Goal: Information Seeking & Learning: Learn about a topic

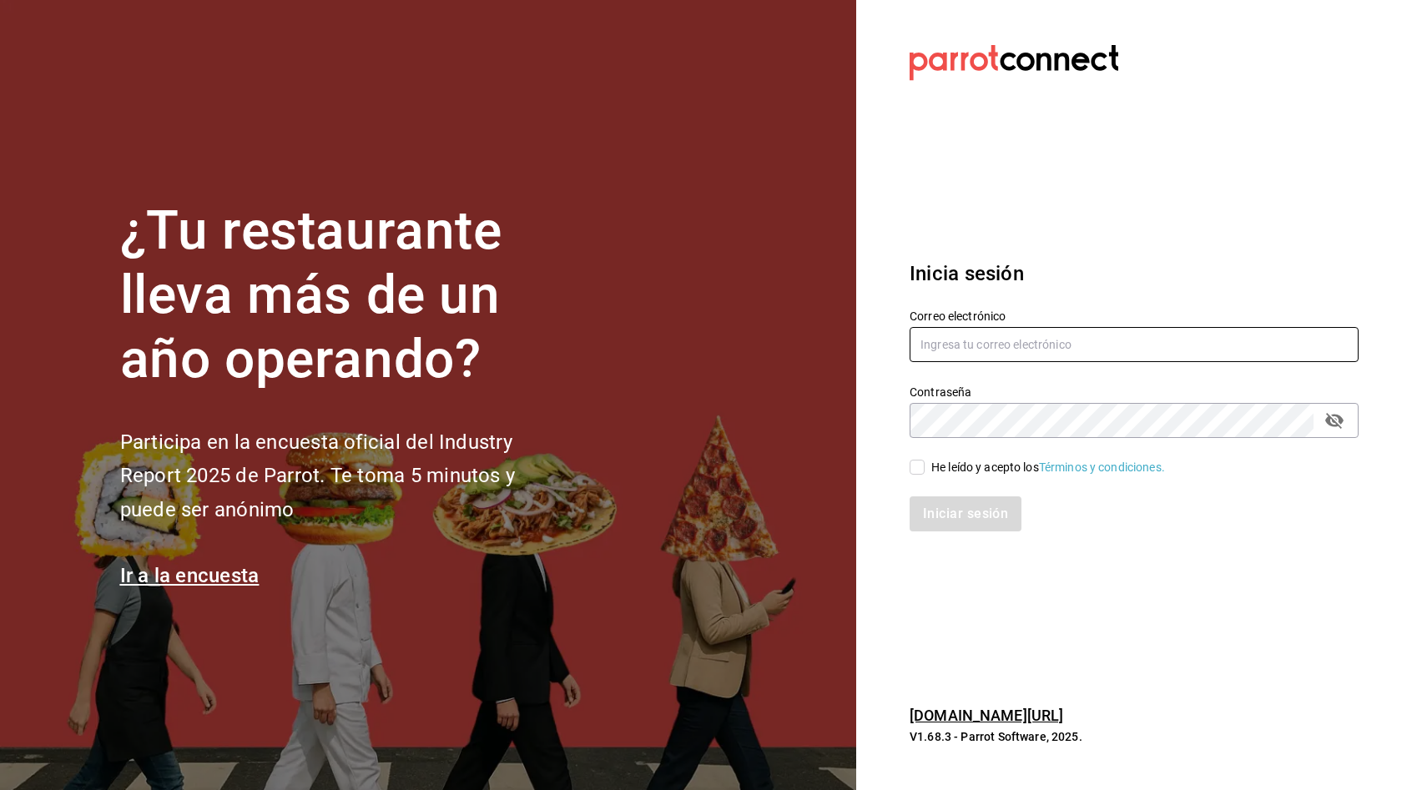
click at [987, 335] on input "text" at bounding box center [1134, 344] width 449 height 35
type input "cinyge@hotmail.com"
click at [921, 472] on input "He leído y acepto los Términos y condiciones." at bounding box center [917, 467] width 15 height 15
checkbox input "true"
click at [956, 527] on button "Iniciar sesión" at bounding box center [966, 514] width 113 height 35
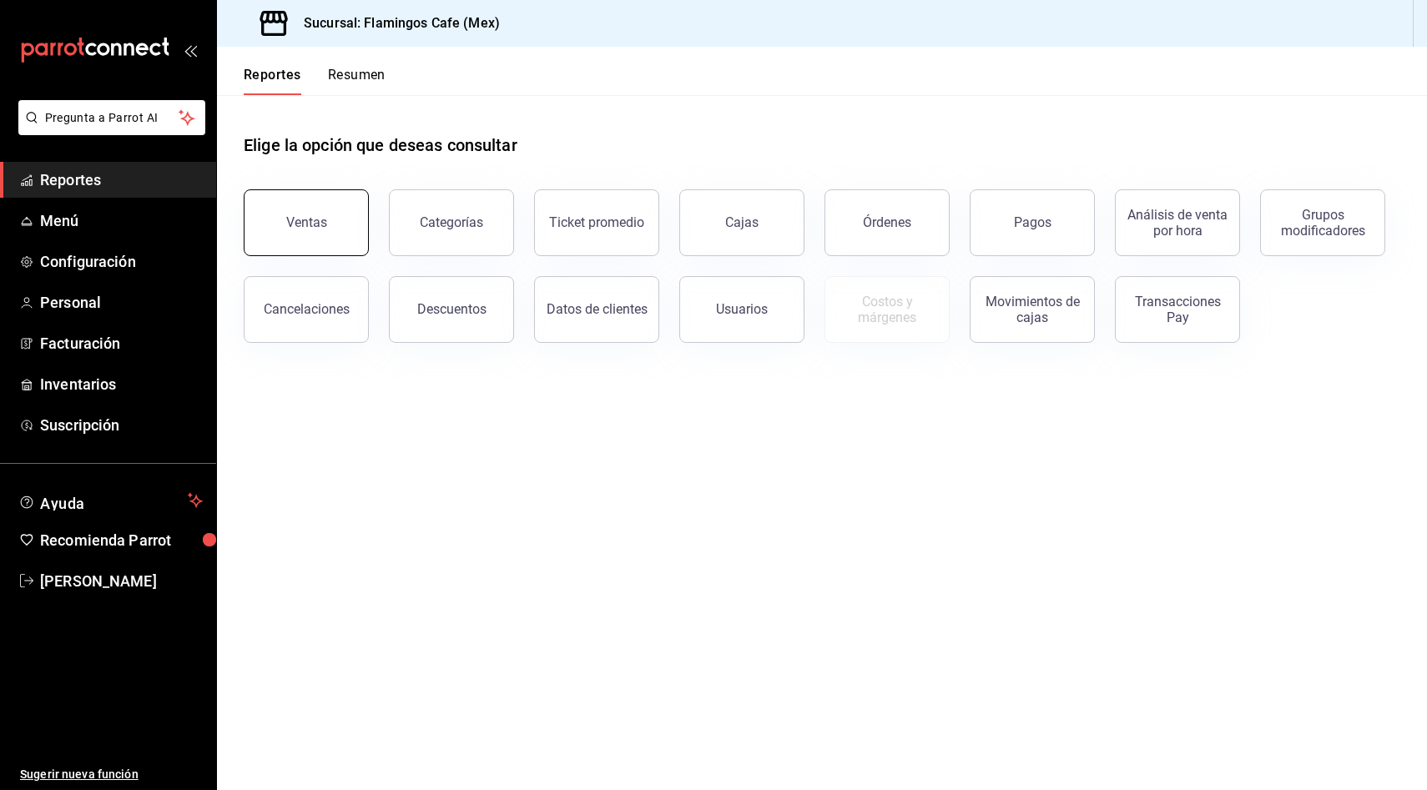
click at [332, 224] on button "Ventas" at bounding box center [306, 222] width 125 height 67
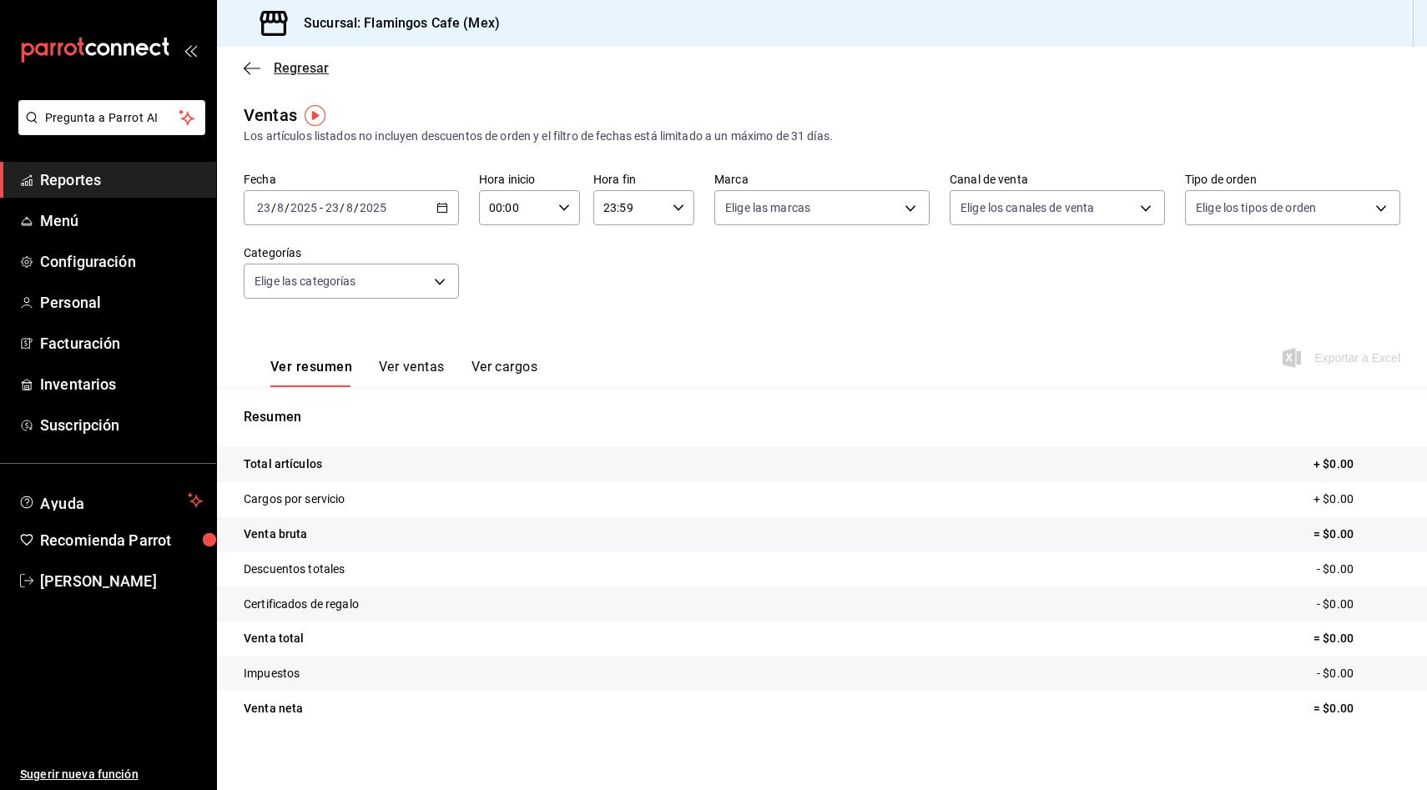
click at [290, 61] on span "Regresar" at bounding box center [301, 68] width 55 height 16
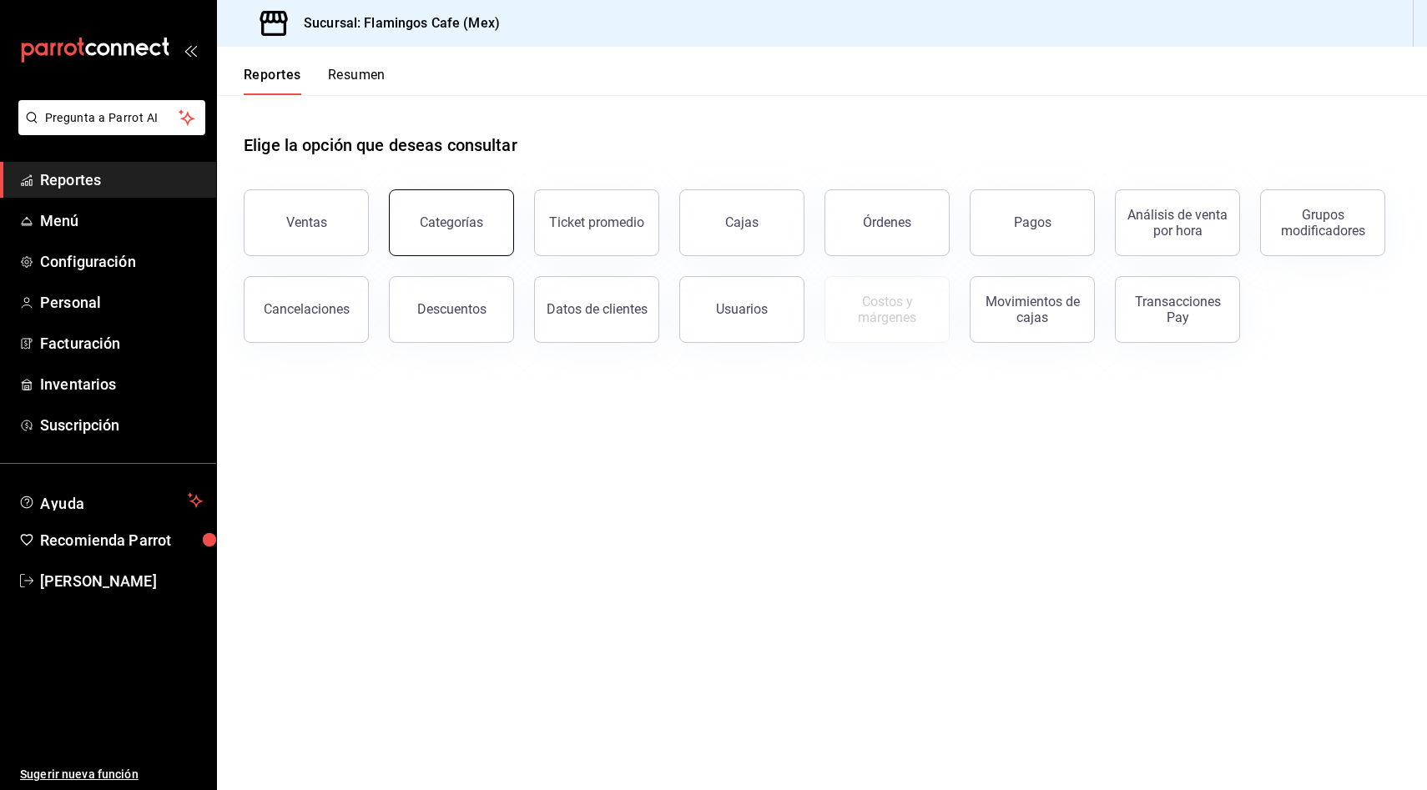
click at [481, 231] on button "Categorías" at bounding box center [451, 222] width 125 height 67
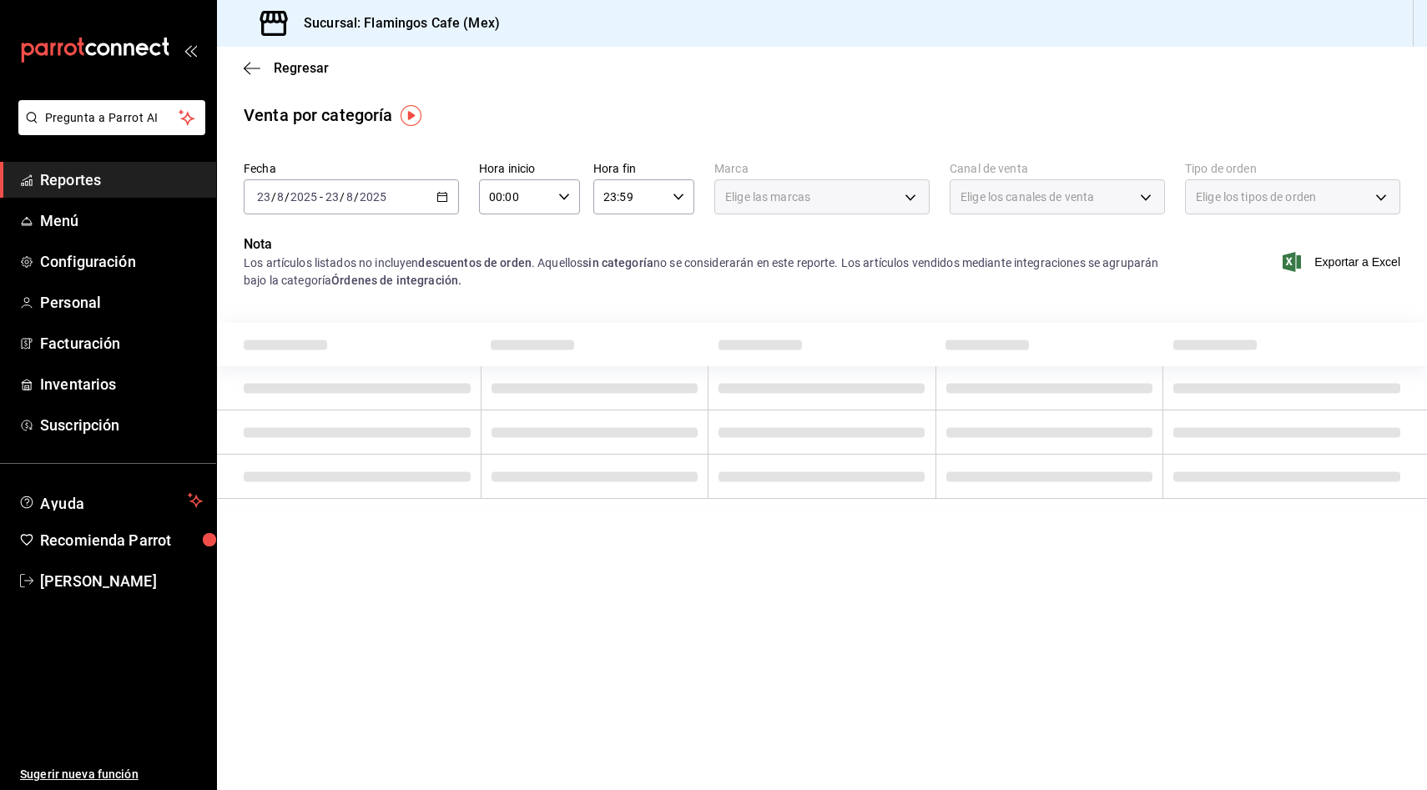
click at [852, 209] on div "Elige las marcas" at bounding box center [821, 196] width 215 height 35
click at [255, 72] on icon "button" at bounding box center [252, 68] width 17 height 15
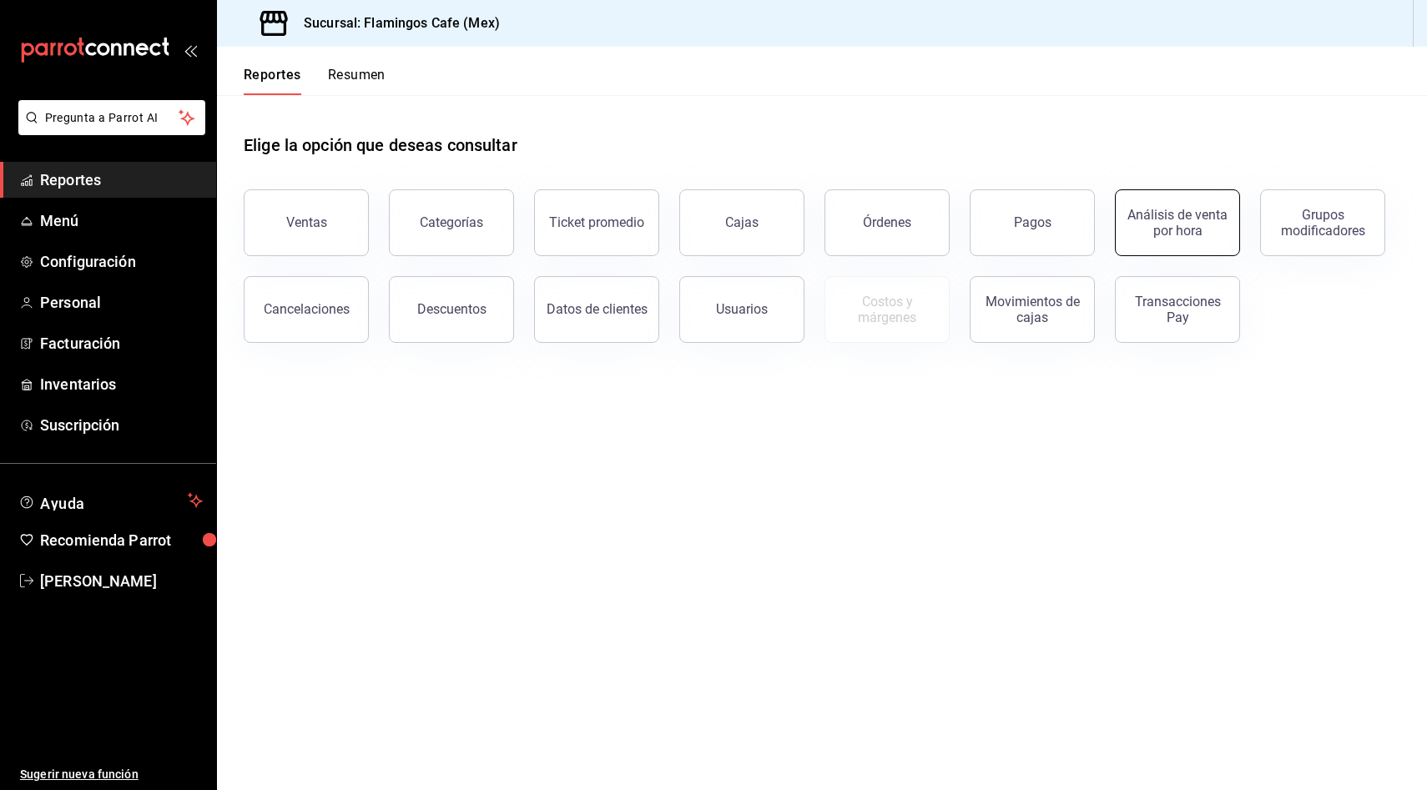
click at [1175, 230] on div "Análisis de venta por hora" at bounding box center [1177, 223] width 103 height 32
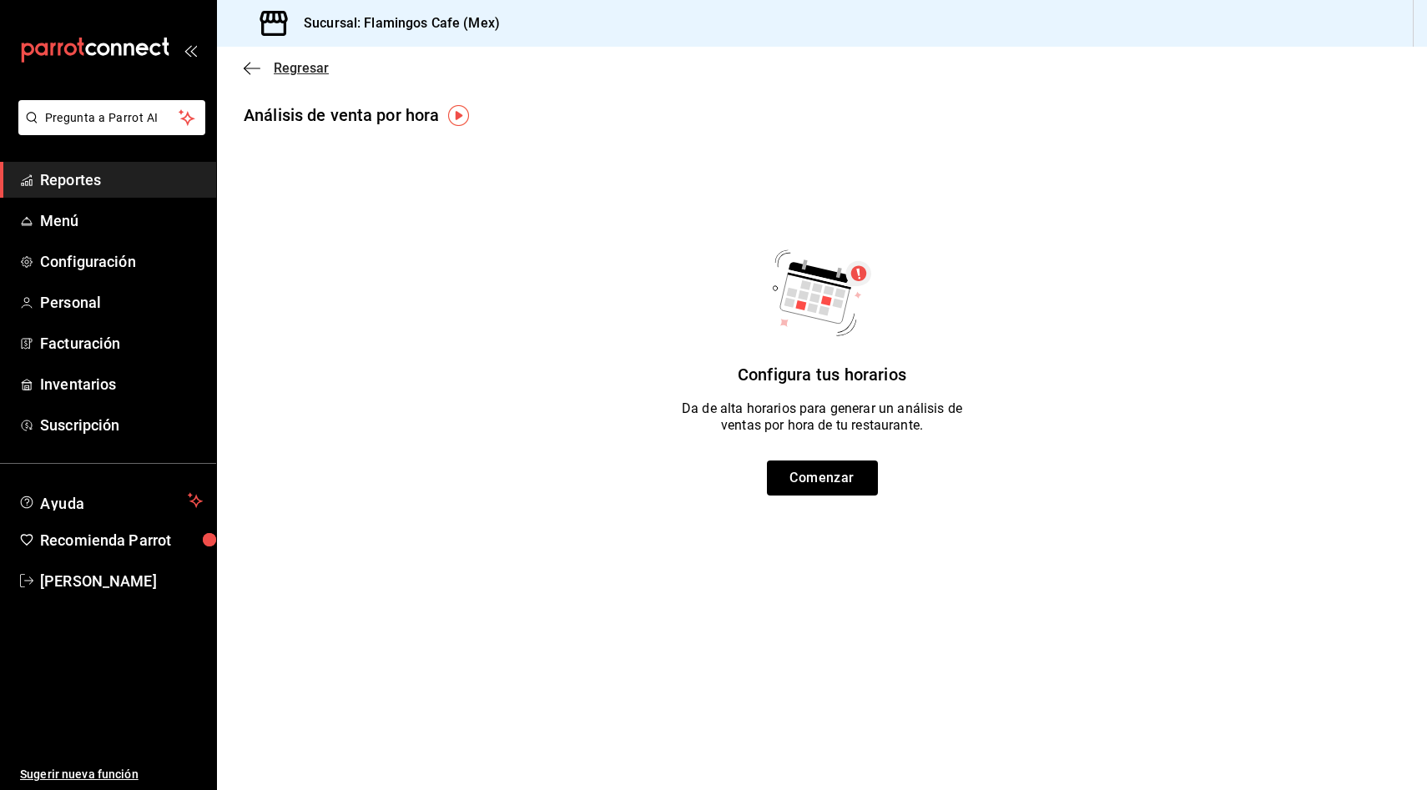
click at [301, 63] on span "Regresar" at bounding box center [301, 68] width 55 height 16
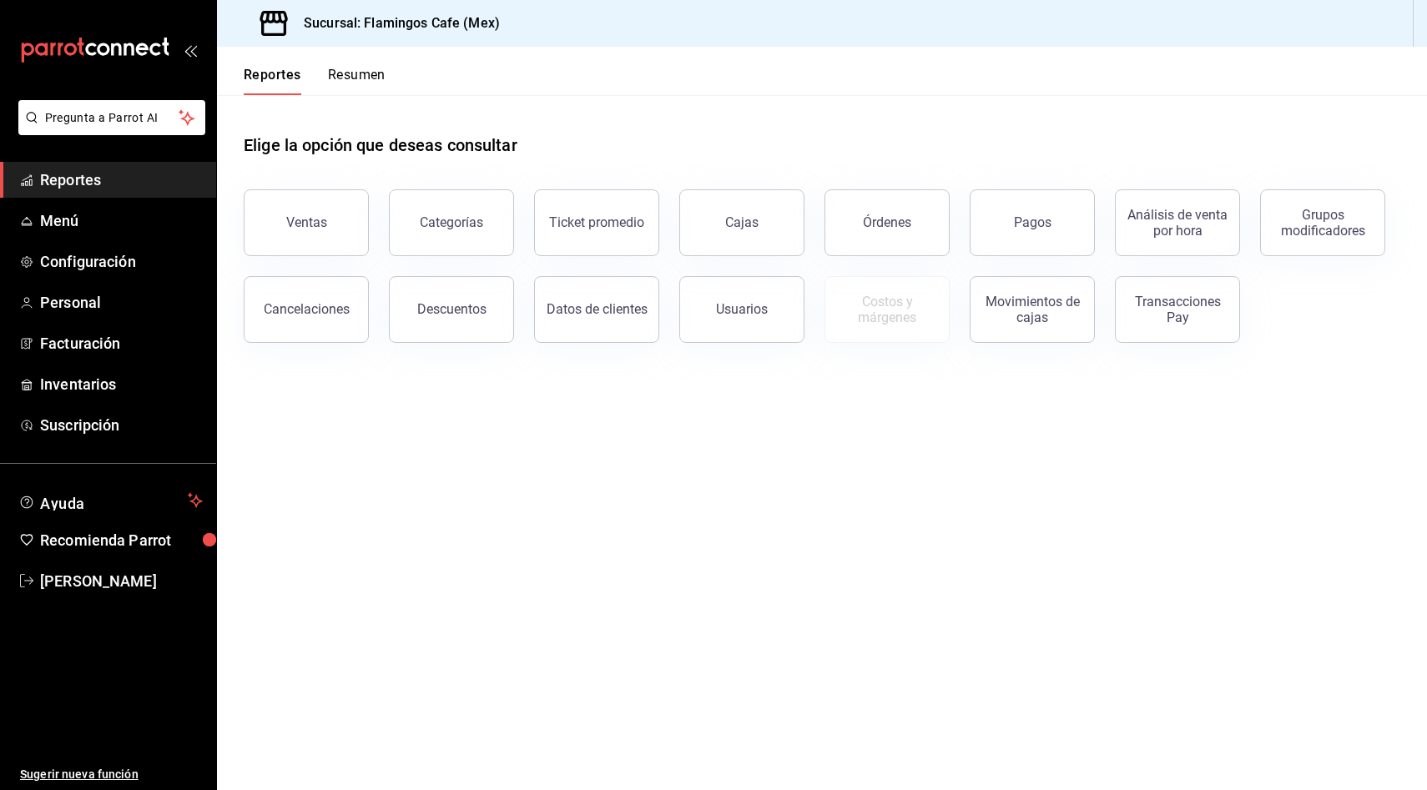
click at [1010, 759] on main "Elige la opción que deseas consultar Ventas Categorías Ticket promedio Cajas Ór…" at bounding box center [822, 442] width 1210 height 695
click at [910, 789] on main "Elige la opción que deseas consultar Ventas Categorías Ticket promedio Cajas Ór…" at bounding box center [822, 442] width 1210 height 695
click at [441, 239] on button "Categorías" at bounding box center [451, 222] width 125 height 67
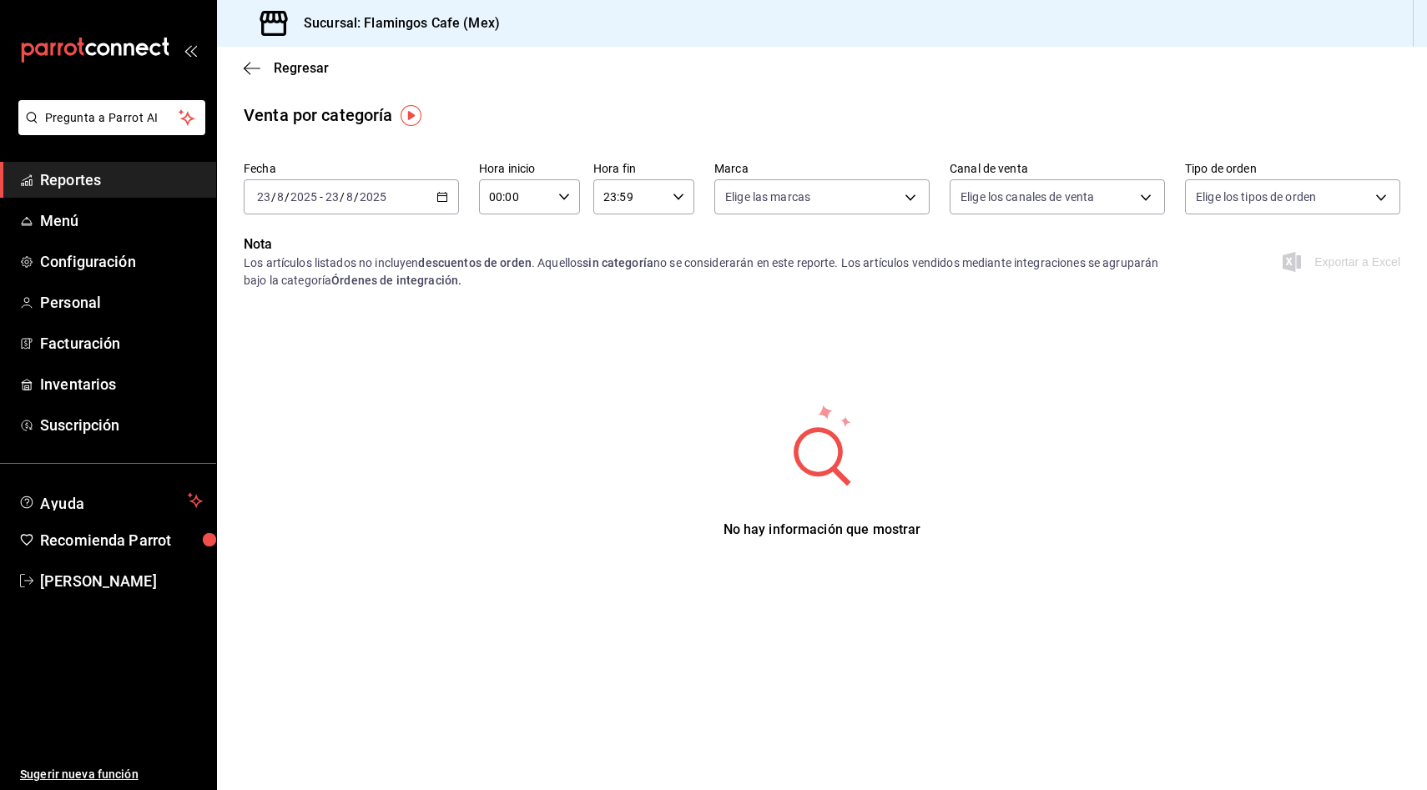
click at [451, 196] on div "[DATE] [DATE] - [DATE] [DATE]" at bounding box center [351, 196] width 215 height 35
click at [307, 295] on li "Ayer" at bounding box center [323, 285] width 156 height 38
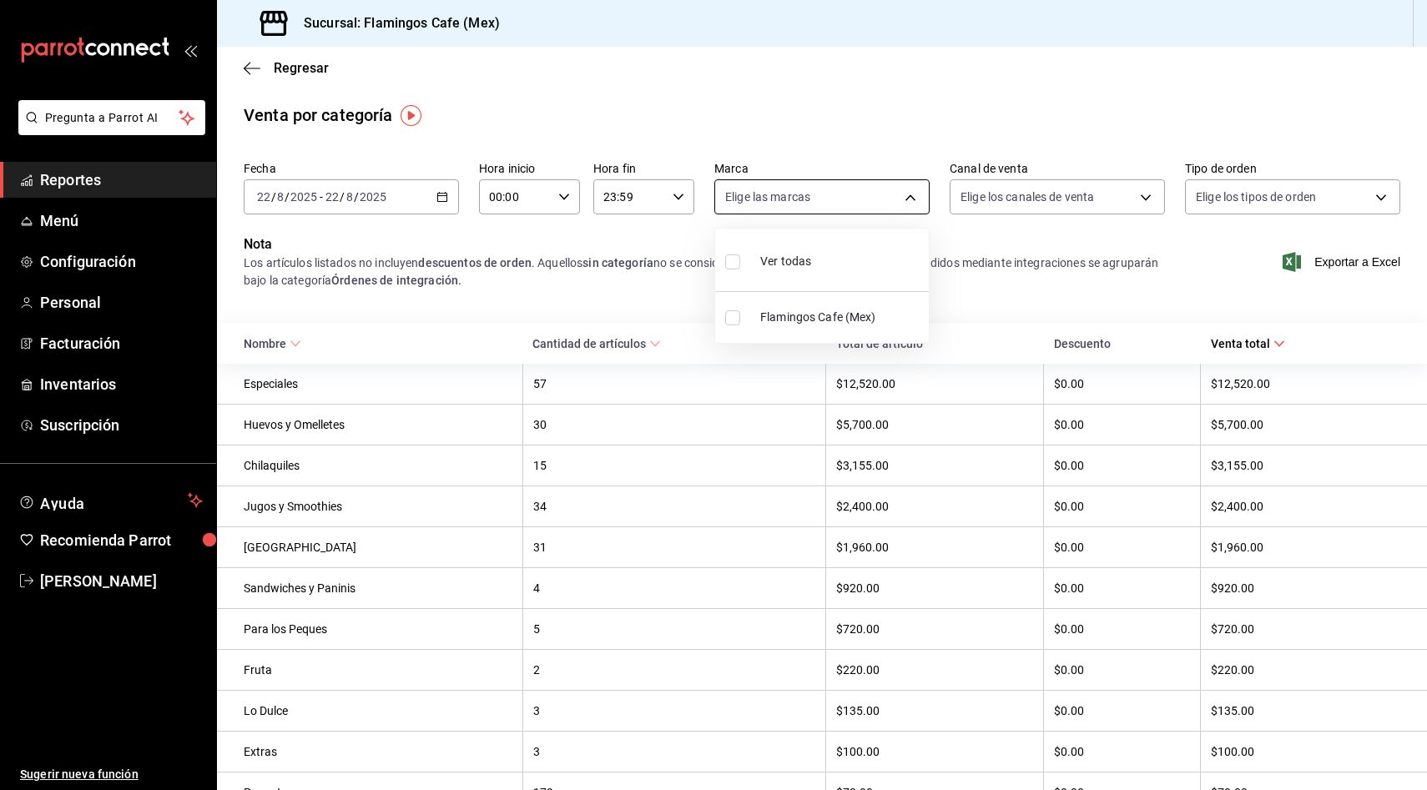
click at [921, 204] on body "Pregunta a Parrot AI Reportes Menú Configuración Personal Facturación Inventari…" at bounding box center [713, 395] width 1427 height 790
click at [922, 208] on div at bounding box center [713, 395] width 1427 height 790
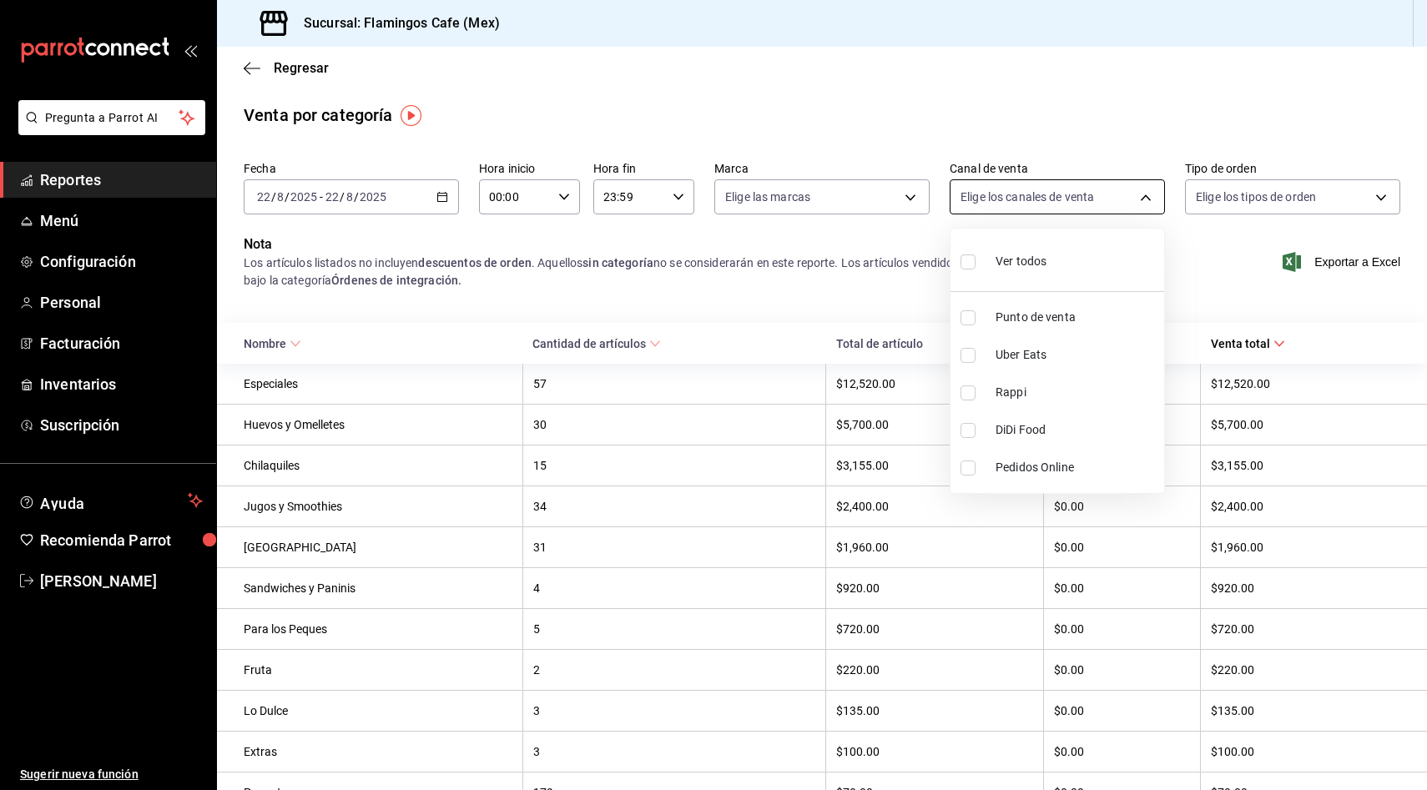
click at [1152, 192] on body "Pregunta a Parrot AI Reportes Menú Configuración Personal Facturación Inventari…" at bounding box center [713, 395] width 1427 height 790
click at [1152, 190] on div at bounding box center [713, 395] width 1427 height 790
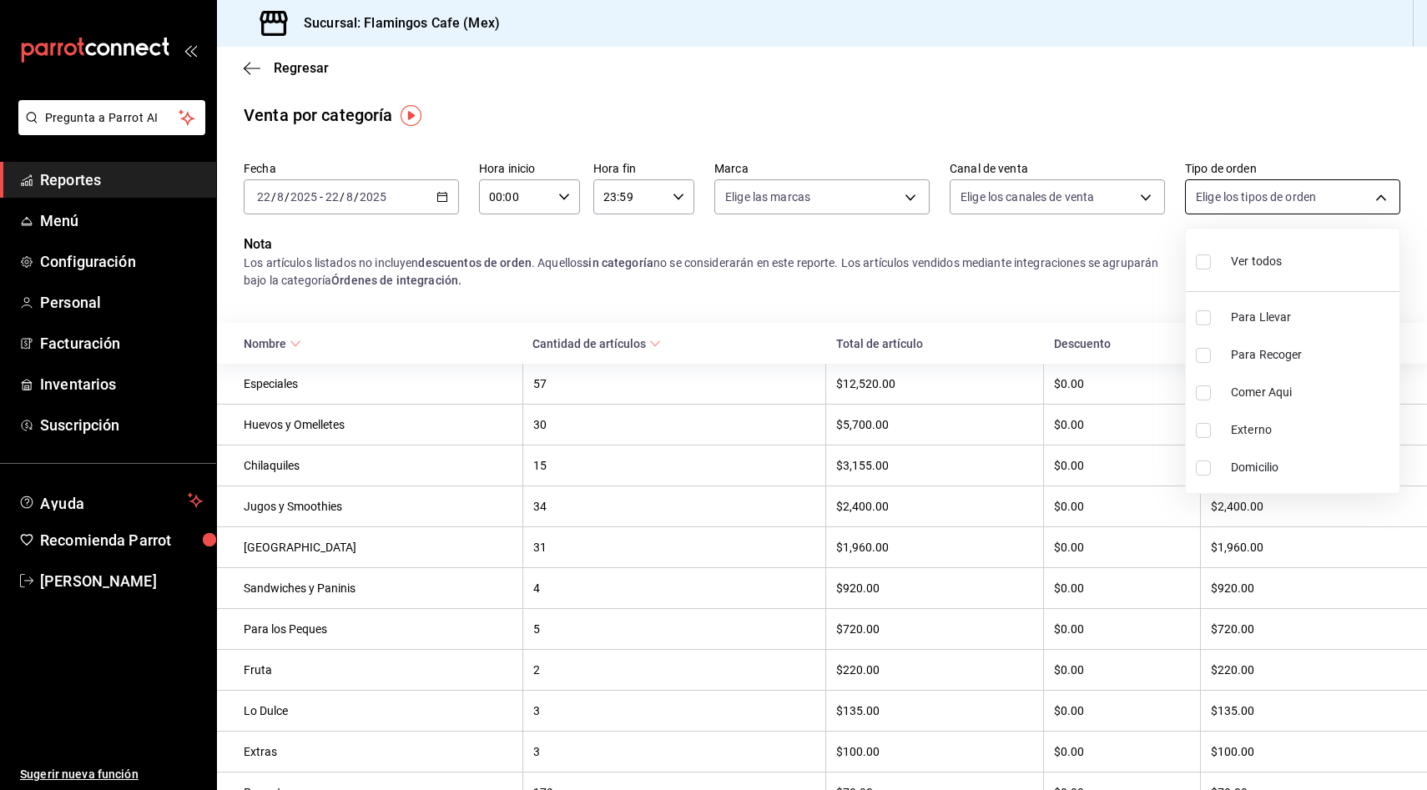
click at [1330, 200] on body "Pregunta a Parrot AI Reportes Menú Configuración Personal Facturación Inventari…" at bounding box center [713, 395] width 1427 height 790
click at [1330, 200] on div at bounding box center [713, 395] width 1427 height 790
click at [55, 231] on span "Menú" at bounding box center [121, 220] width 163 height 23
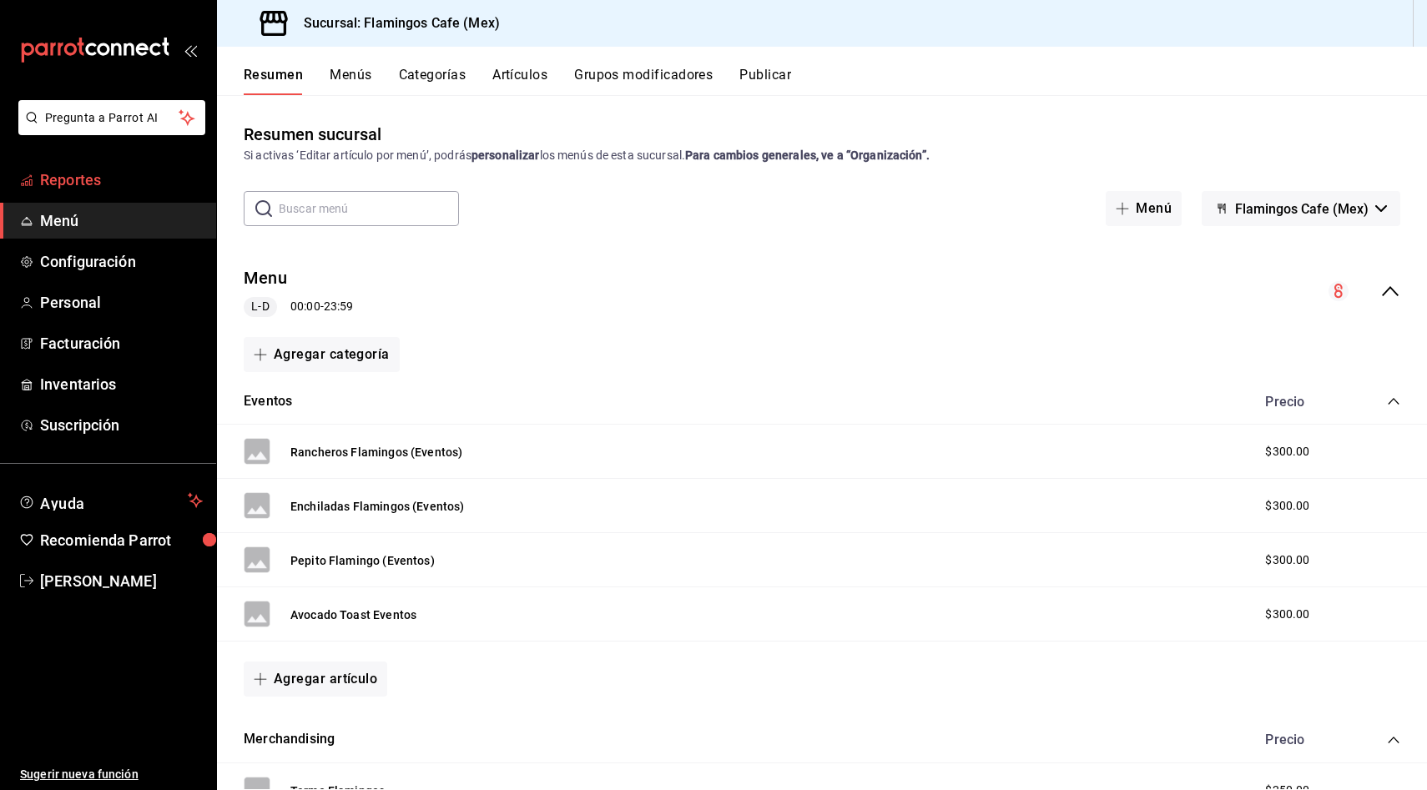
click at [68, 183] on span "Reportes" at bounding box center [121, 180] width 163 height 23
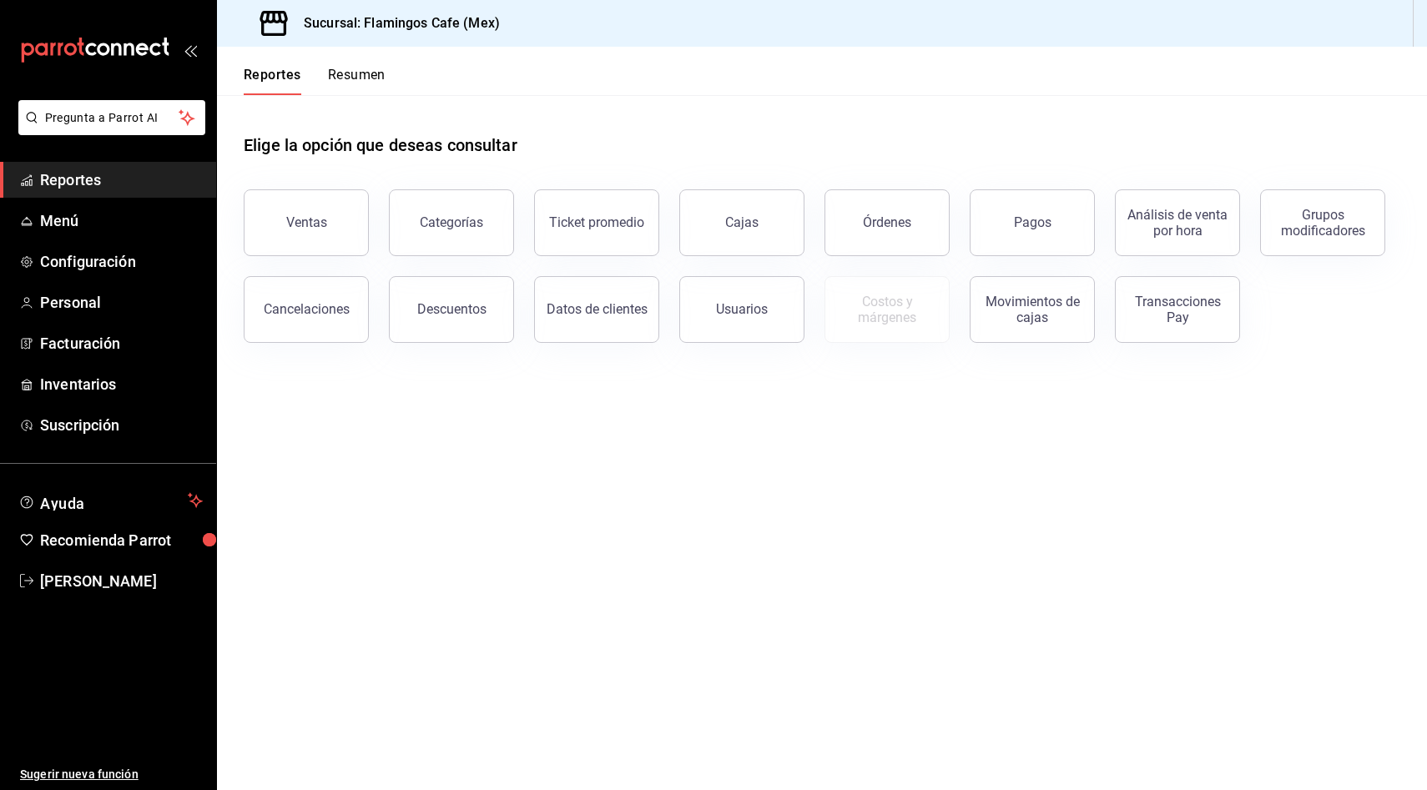
click at [367, 79] on button "Resumen" at bounding box center [357, 81] width 58 height 28
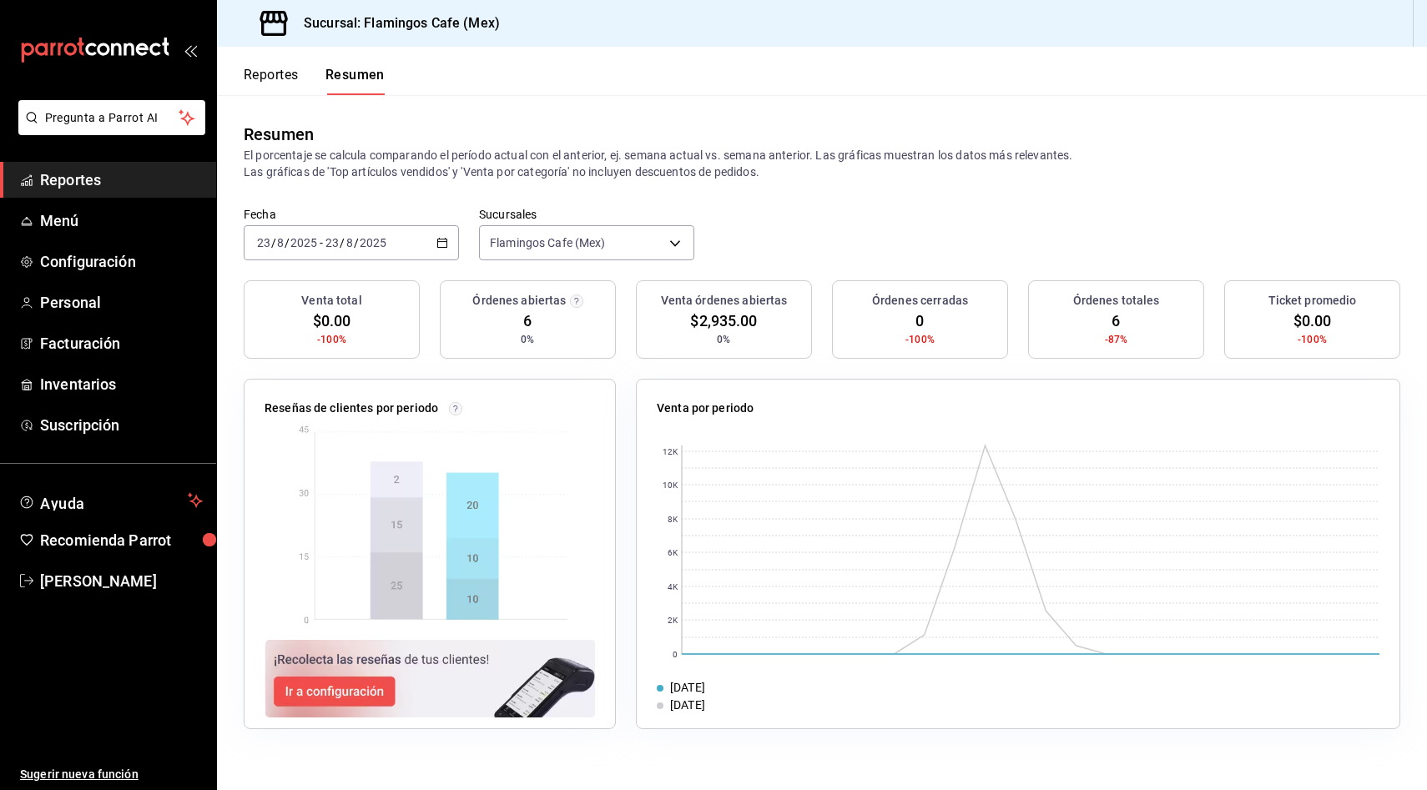
click at [271, 78] on button "Reportes" at bounding box center [271, 81] width 55 height 28
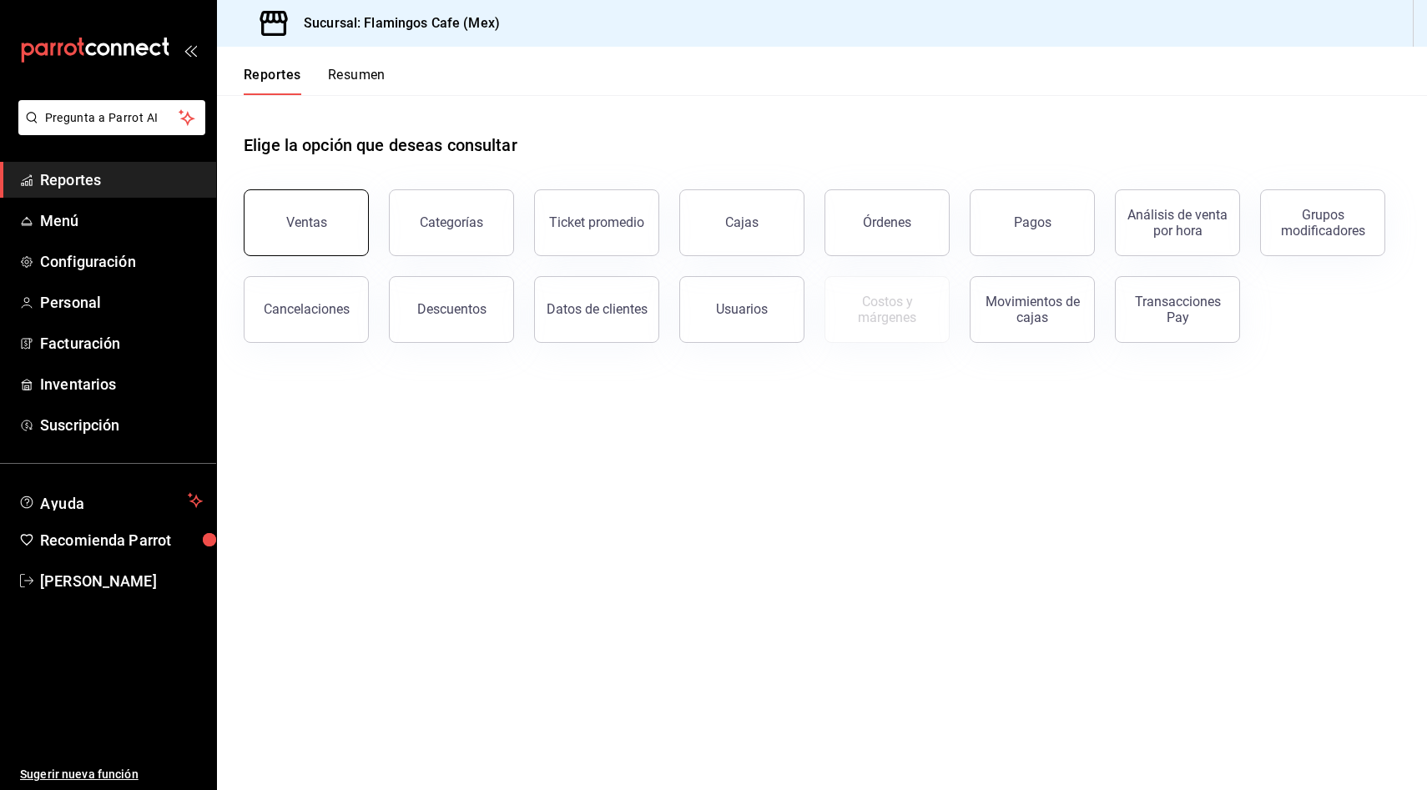
click at [285, 243] on button "Ventas" at bounding box center [306, 222] width 125 height 67
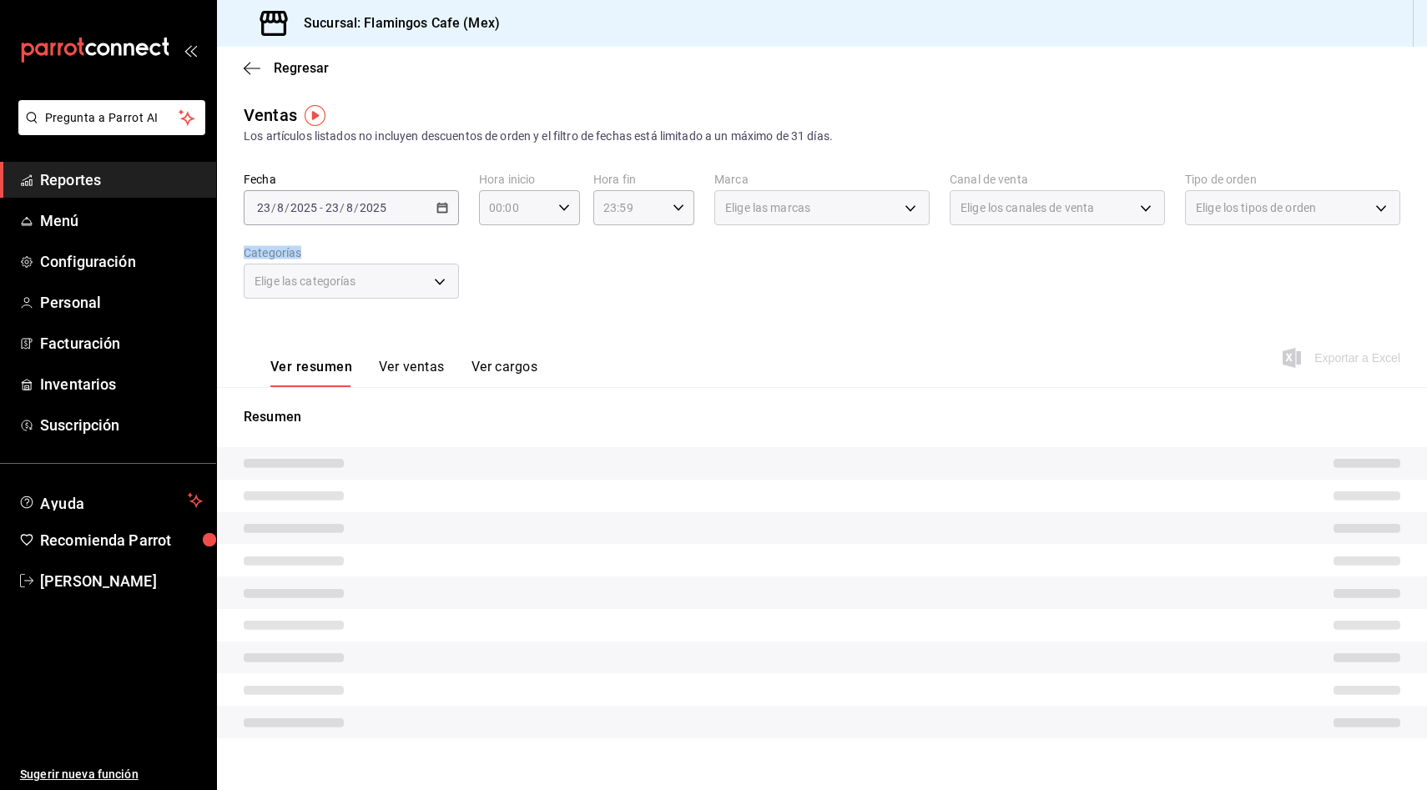
click at [285, 243] on div "Fecha [DATE] [DATE] - [DATE] [DATE] Hora inicio 00:00 Hora inicio Hora fin 23:5…" at bounding box center [822, 245] width 1157 height 147
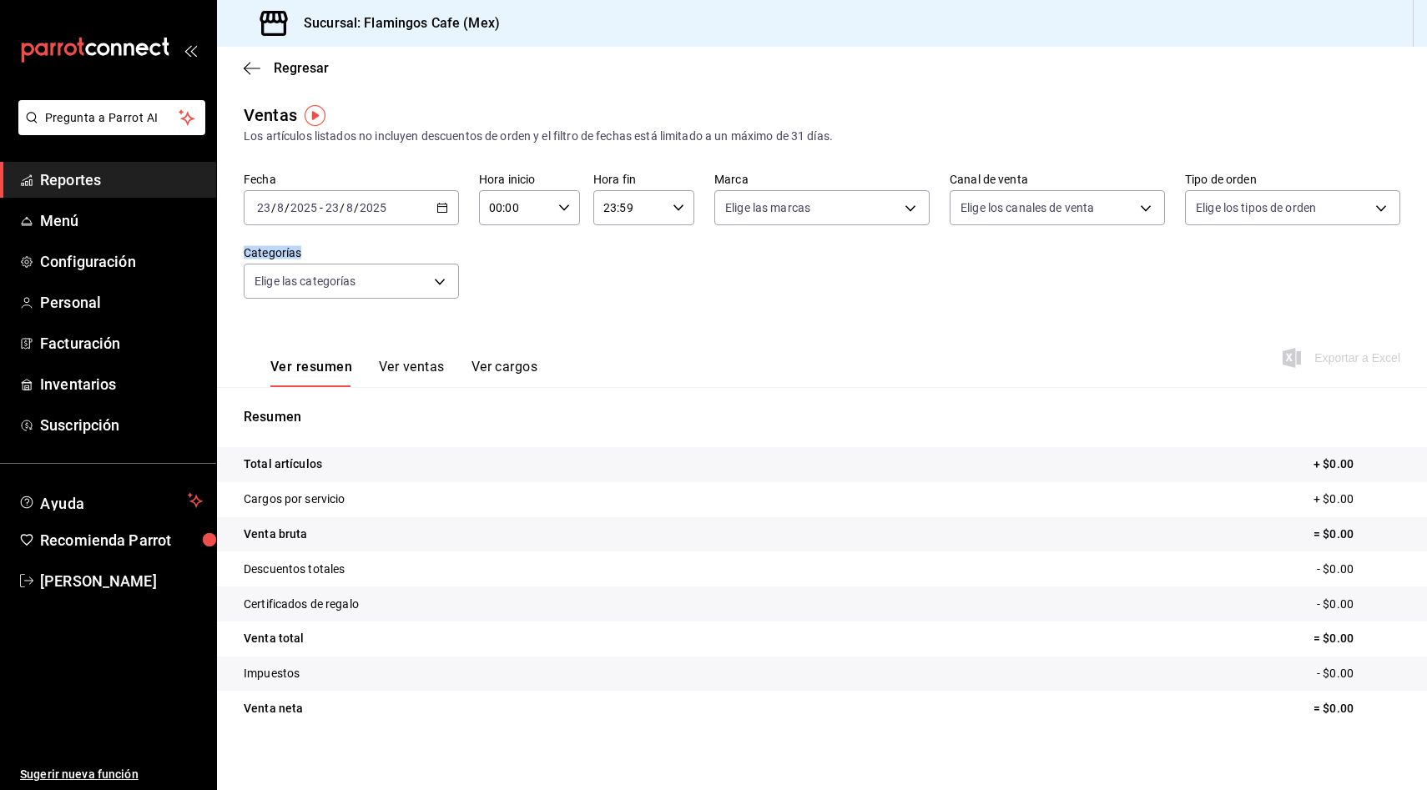
click at [416, 376] on button "Ver ventas" at bounding box center [412, 373] width 66 height 28
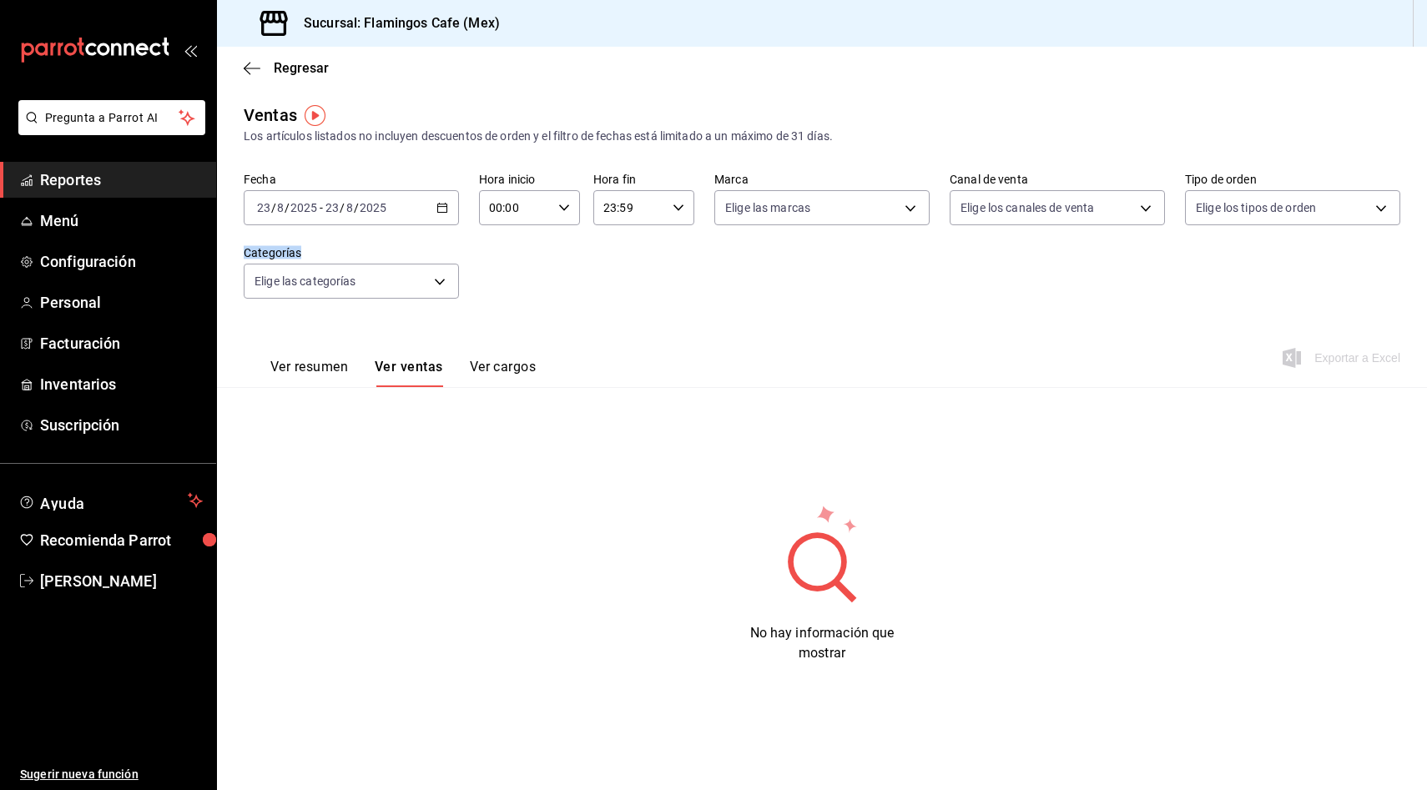
click at [497, 369] on button "Ver cargos" at bounding box center [503, 373] width 67 height 28
click at [319, 367] on button "Ver resumen" at bounding box center [309, 373] width 78 height 28
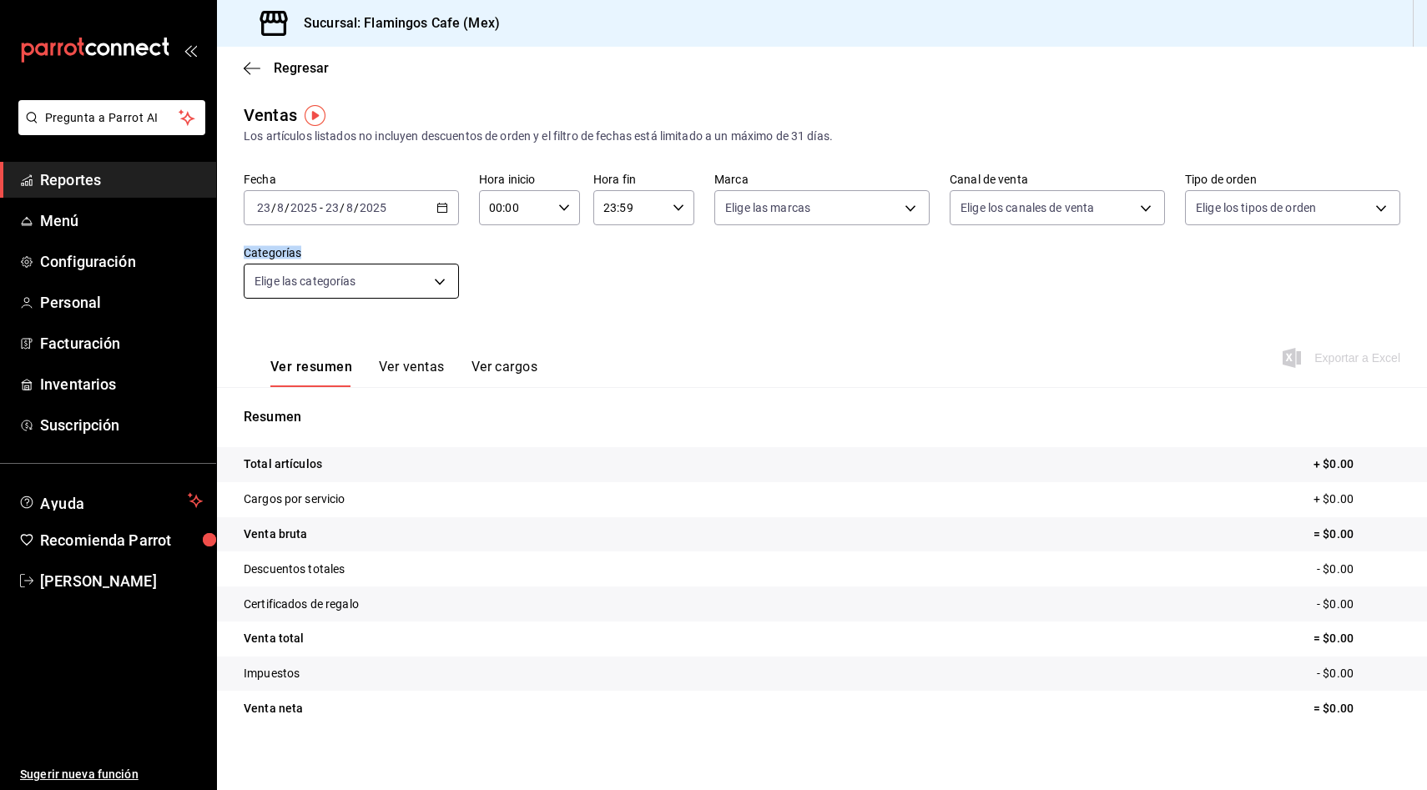
click at [369, 285] on body "Pregunta a Parrot AI Reportes Menú Configuración Personal Facturación Inventari…" at bounding box center [713, 395] width 1427 height 790
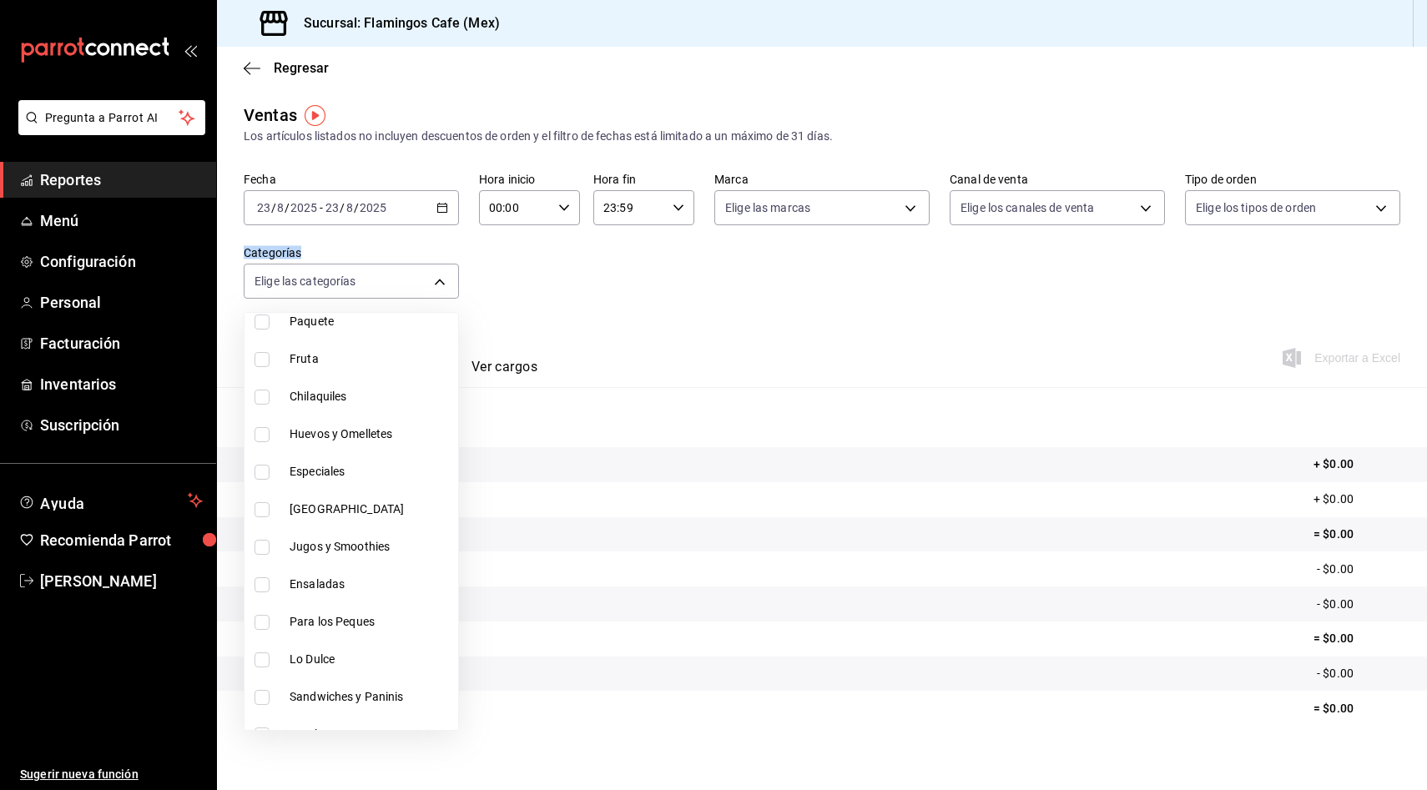
scroll to position [255, 0]
click at [575, 290] on div at bounding box center [713, 395] width 1427 height 790
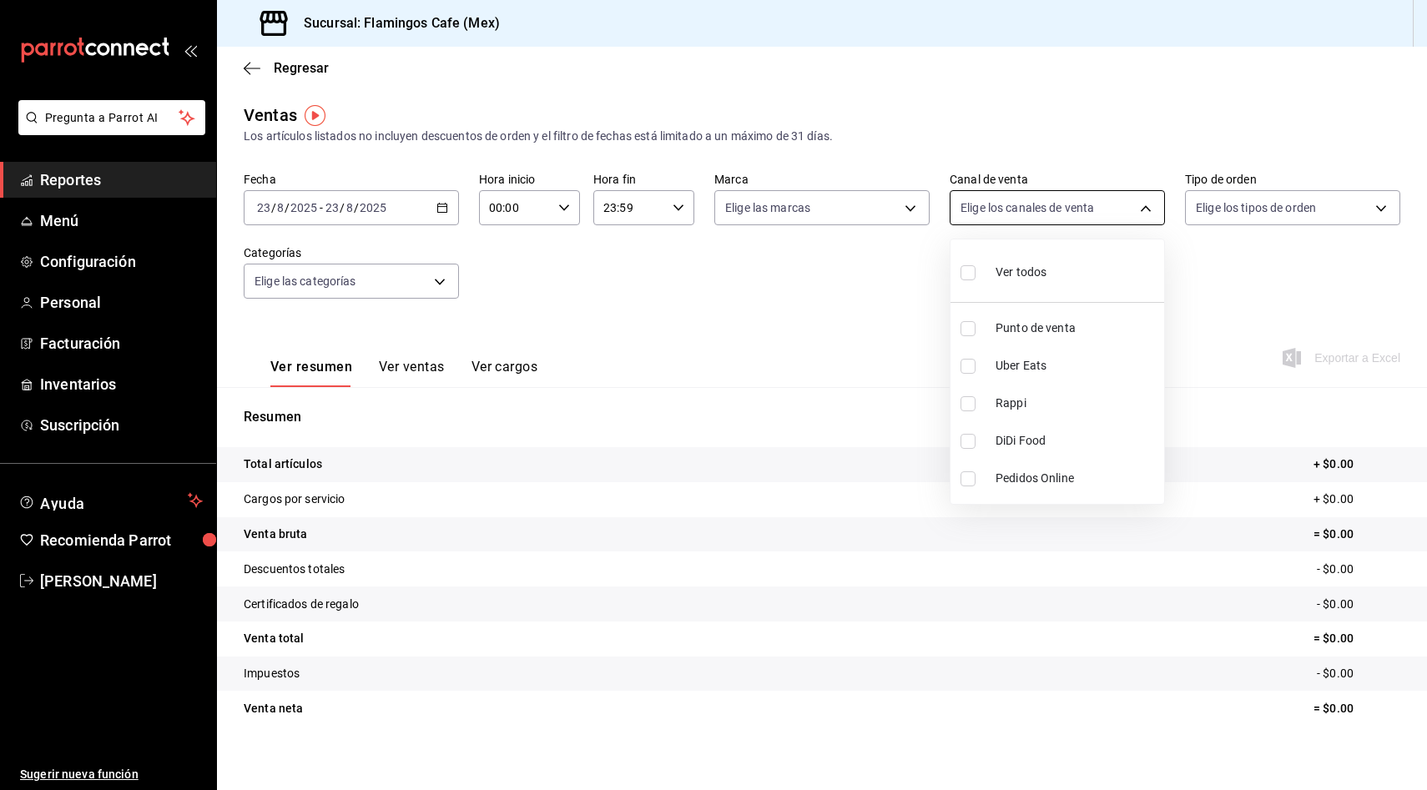
click at [986, 223] on body "Pregunta a Parrot AI Reportes Menú Configuración Personal Facturación Inventari…" at bounding box center [713, 395] width 1427 height 790
click at [1255, 195] on div at bounding box center [713, 395] width 1427 height 790
click at [1257, 212] on body "Pregunta a Parrot AI Reportes Menú Configuración Personal Facturación Inventari…" at bounding box center [713, 395] width 1427 height 790
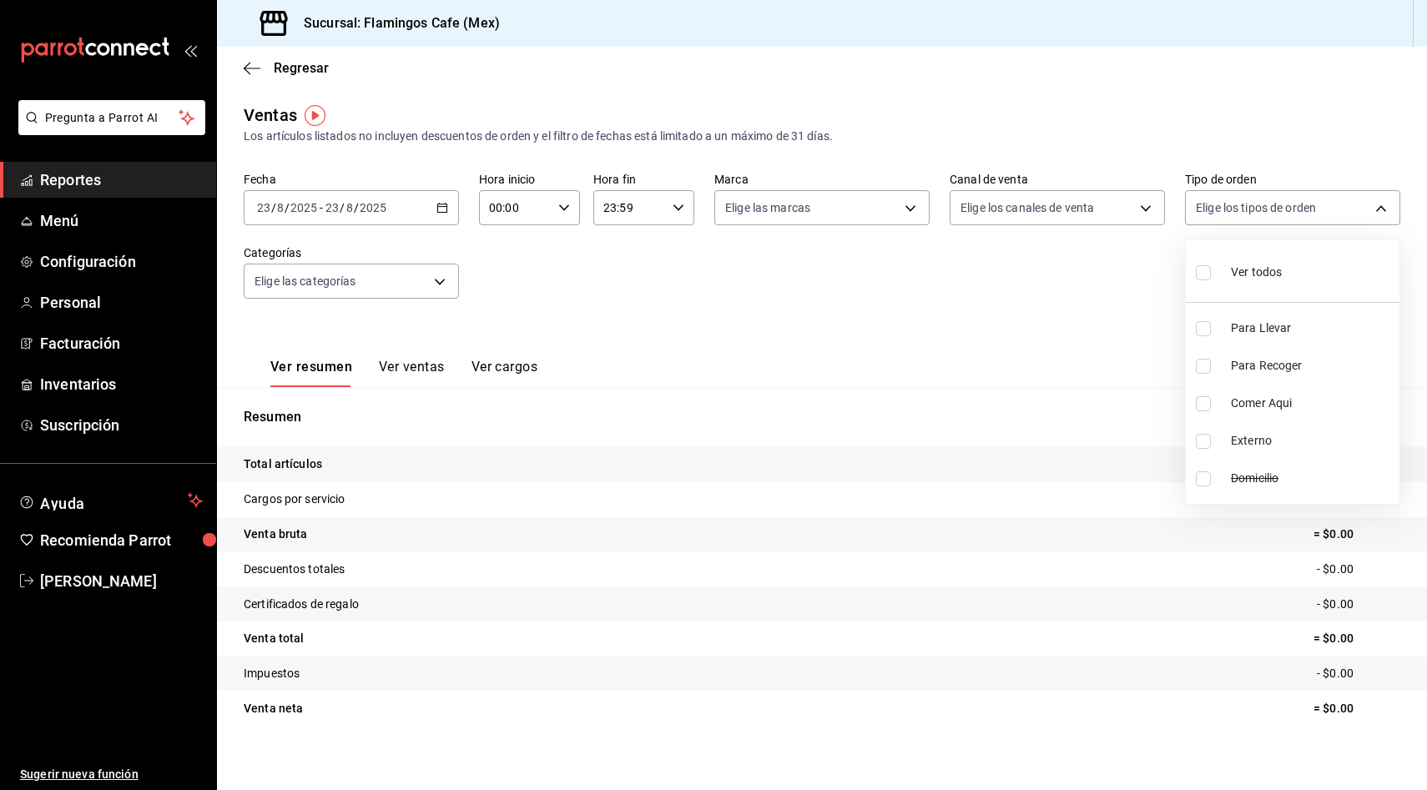
click at [1074, 364] on div at bounding box center [713, 395] width 1427 height 790
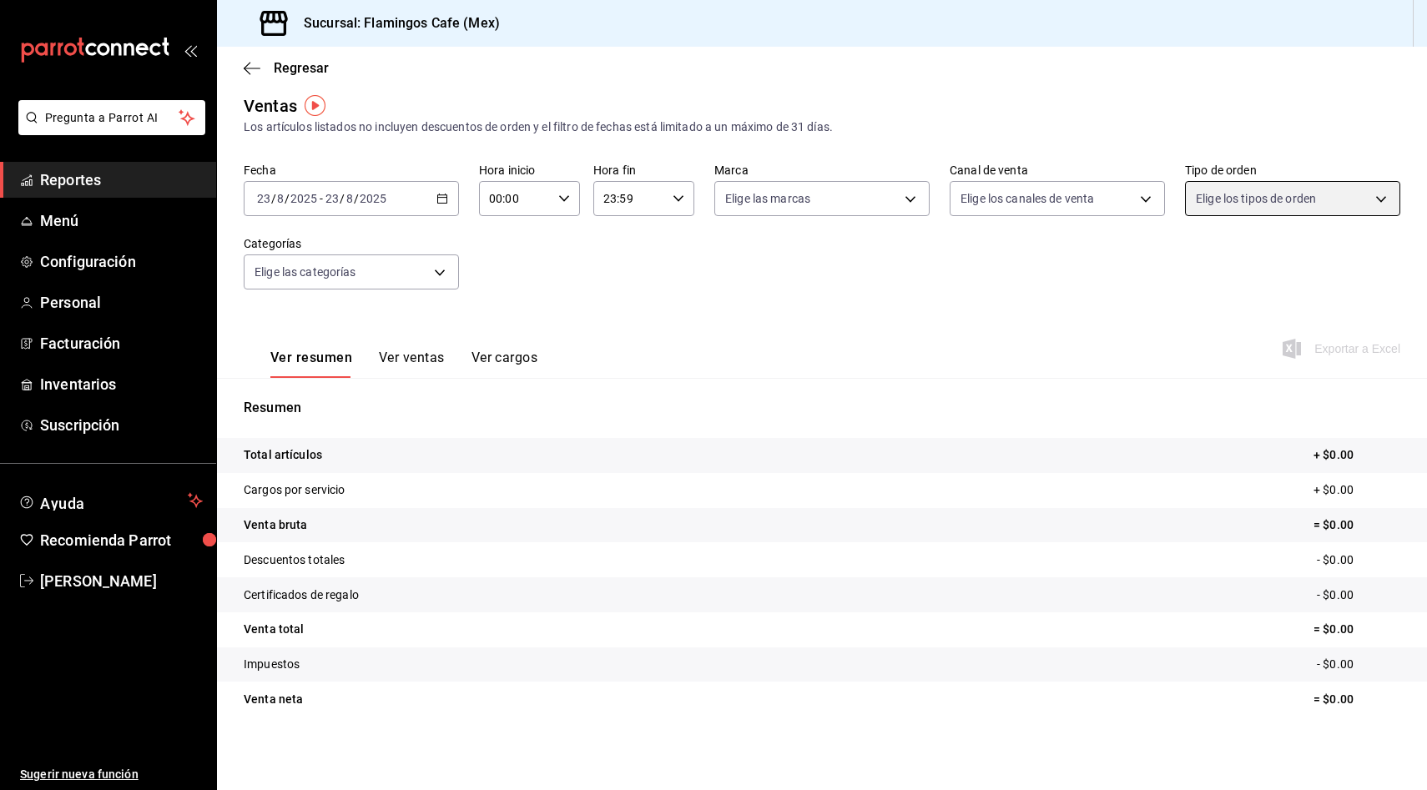
scroll to position [8, 0]
click at [68, 312] on span "Personal" at bounding box center [121, 302] width 163 height 23
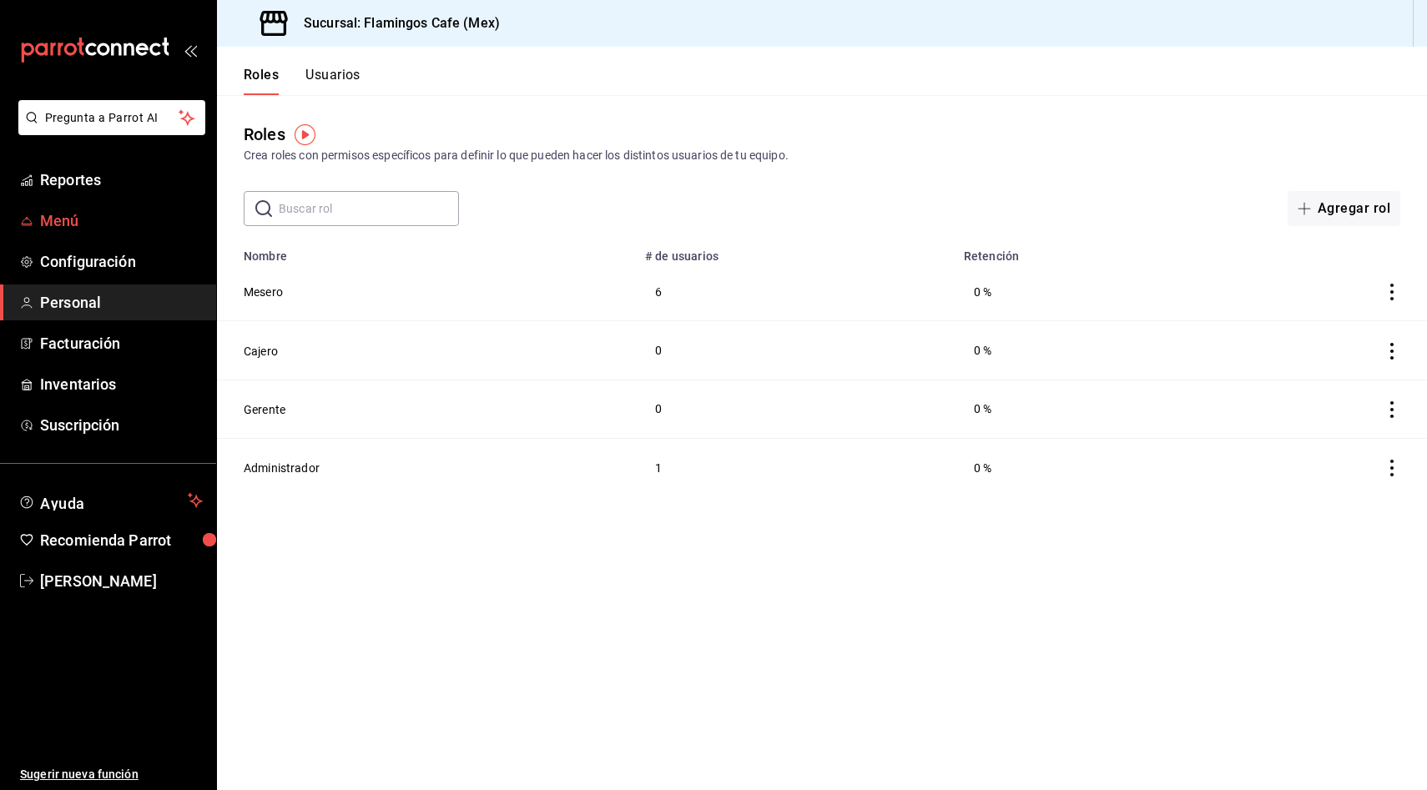
click at [71, 224] on span "Menú" at bounding box center [121, 220] width 163 height 23
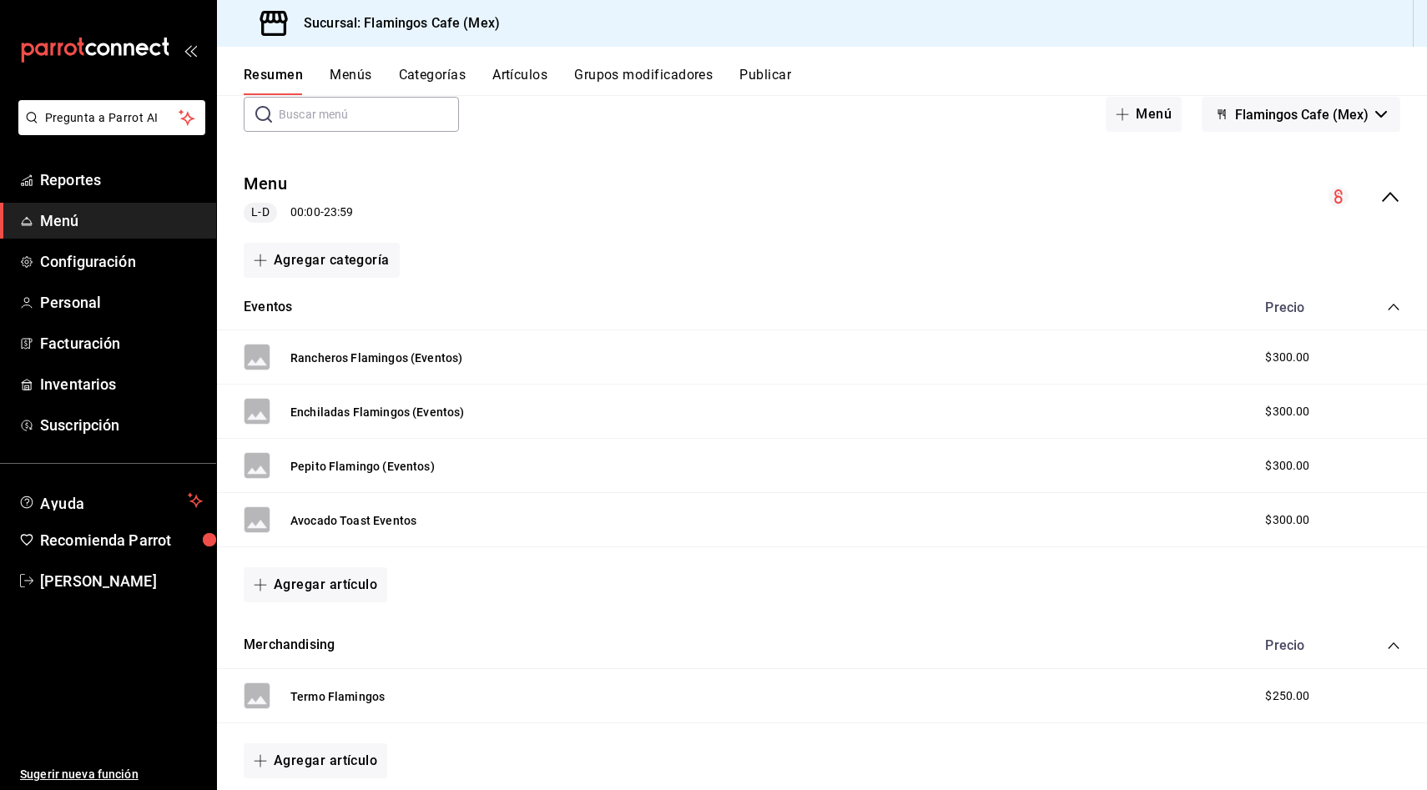
scroll to position [102, 0]
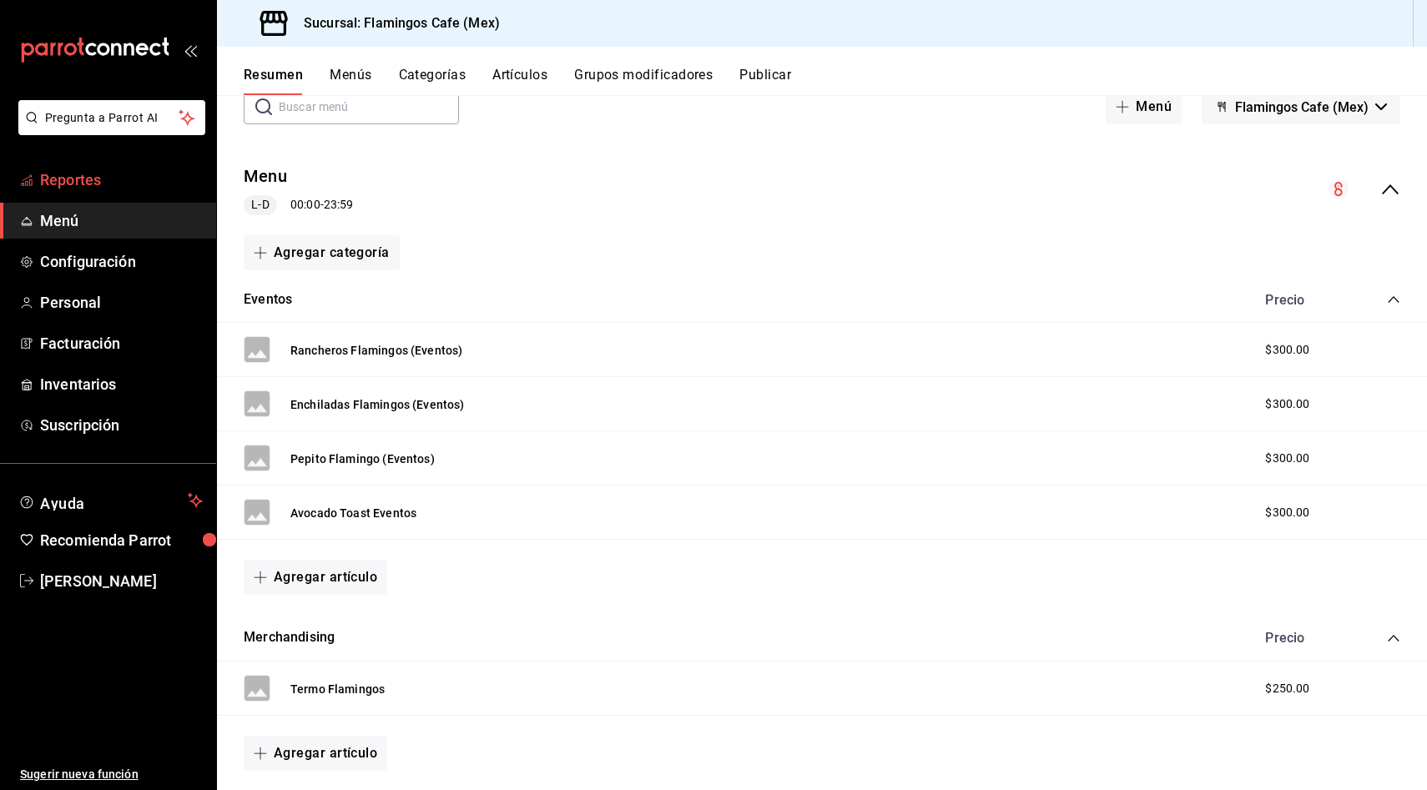
click at [69, 176] on span "Reportes" at bounding box center [121, 180] width 163 height 23
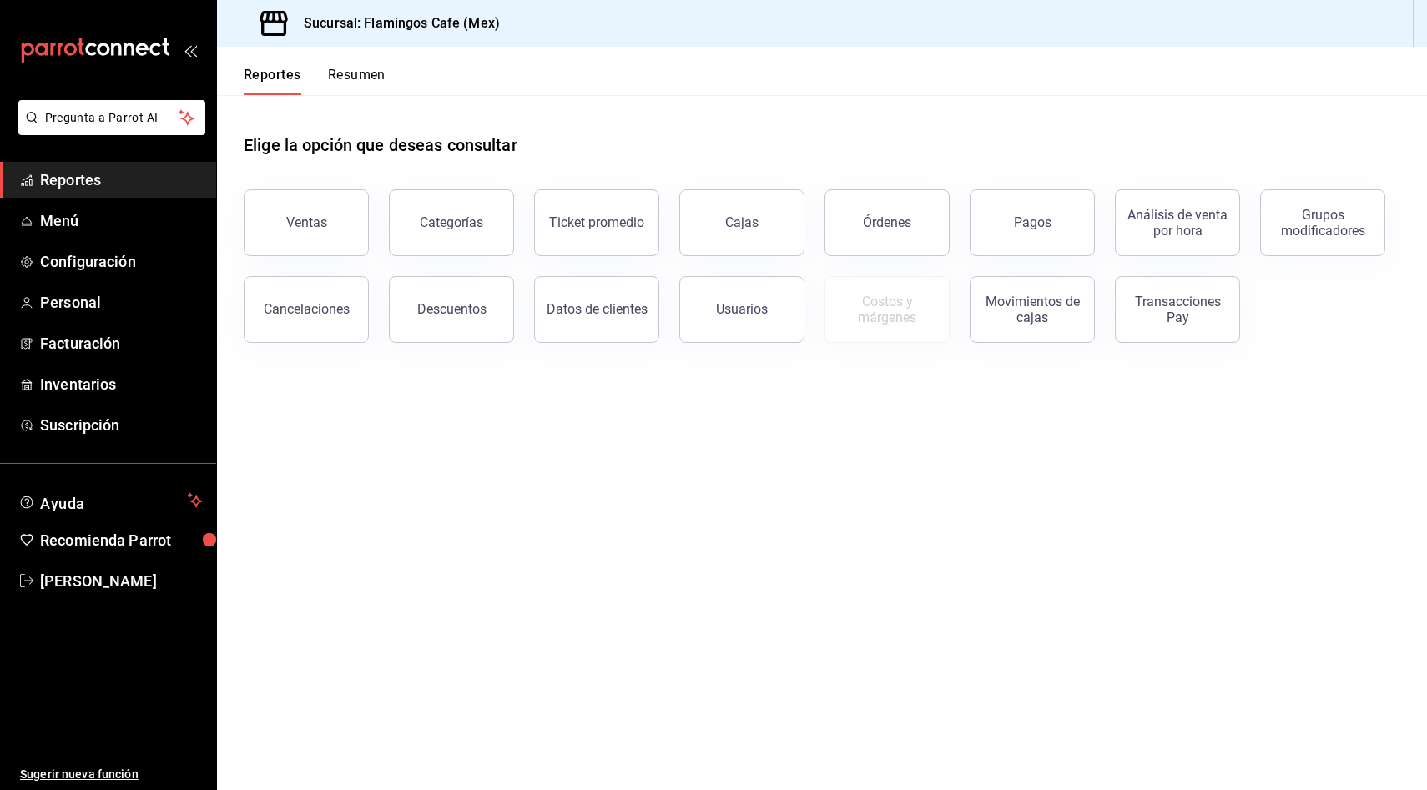
click at [385, 65] on div "Reportes Resumen" at bounding box center [301, 71] width 169 height 48
click at [374, 75] on button "Resumen" at bounding box center [357, 81] width 58 height 28
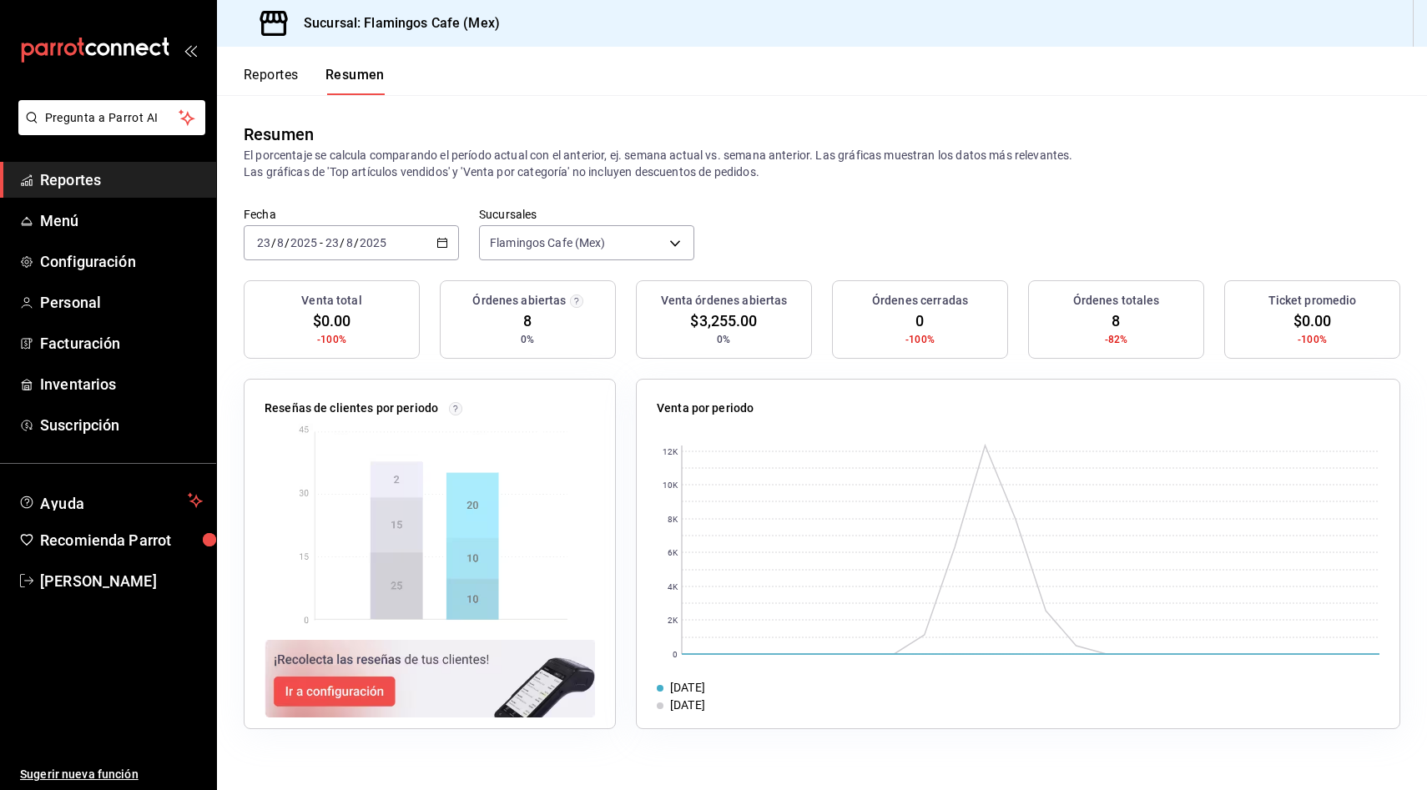
click at [277, 71] on button "Reportes" at bounding box center [271, 81] width 55 height 28
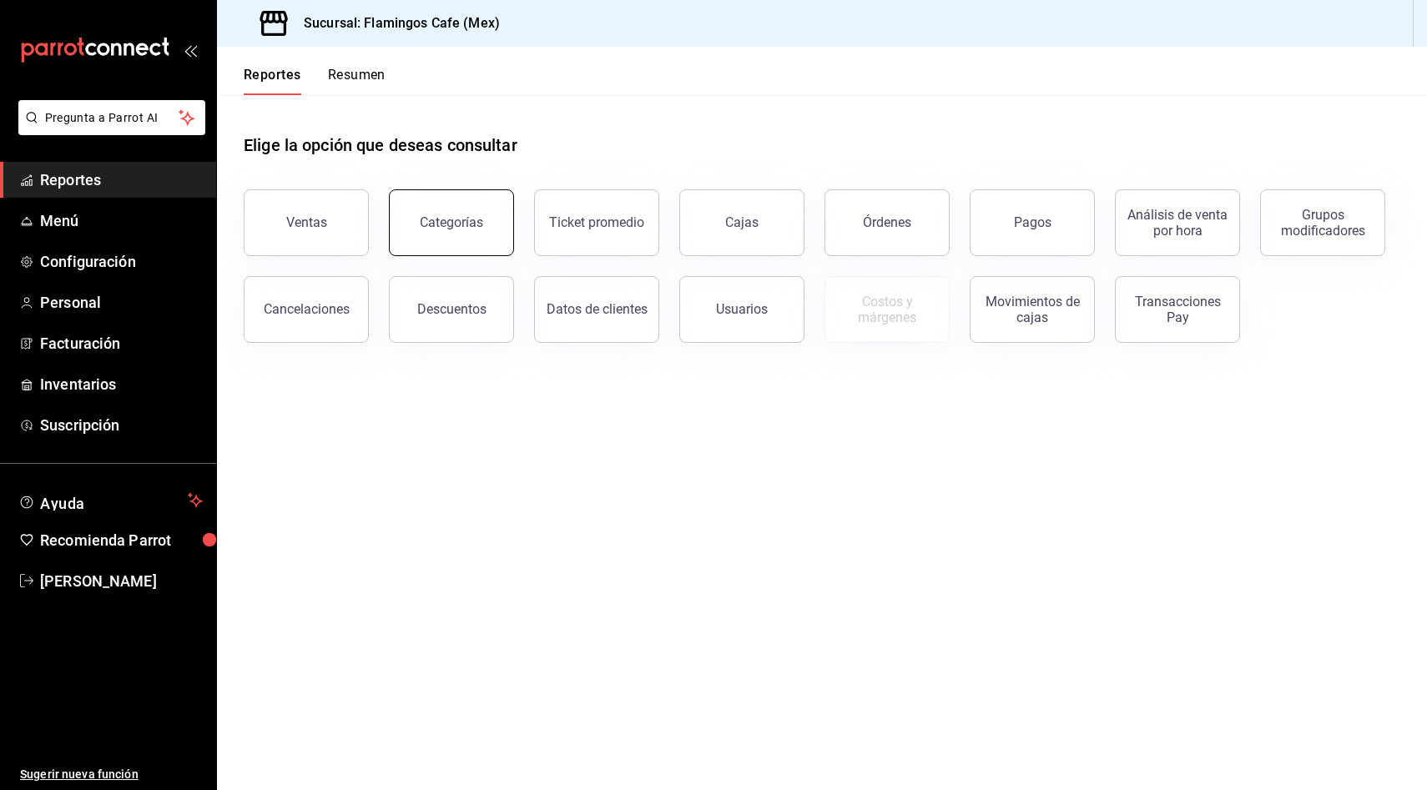
click at [454, 232] on button "Categorías" at bounding box center [451, 222] width 125 height 67
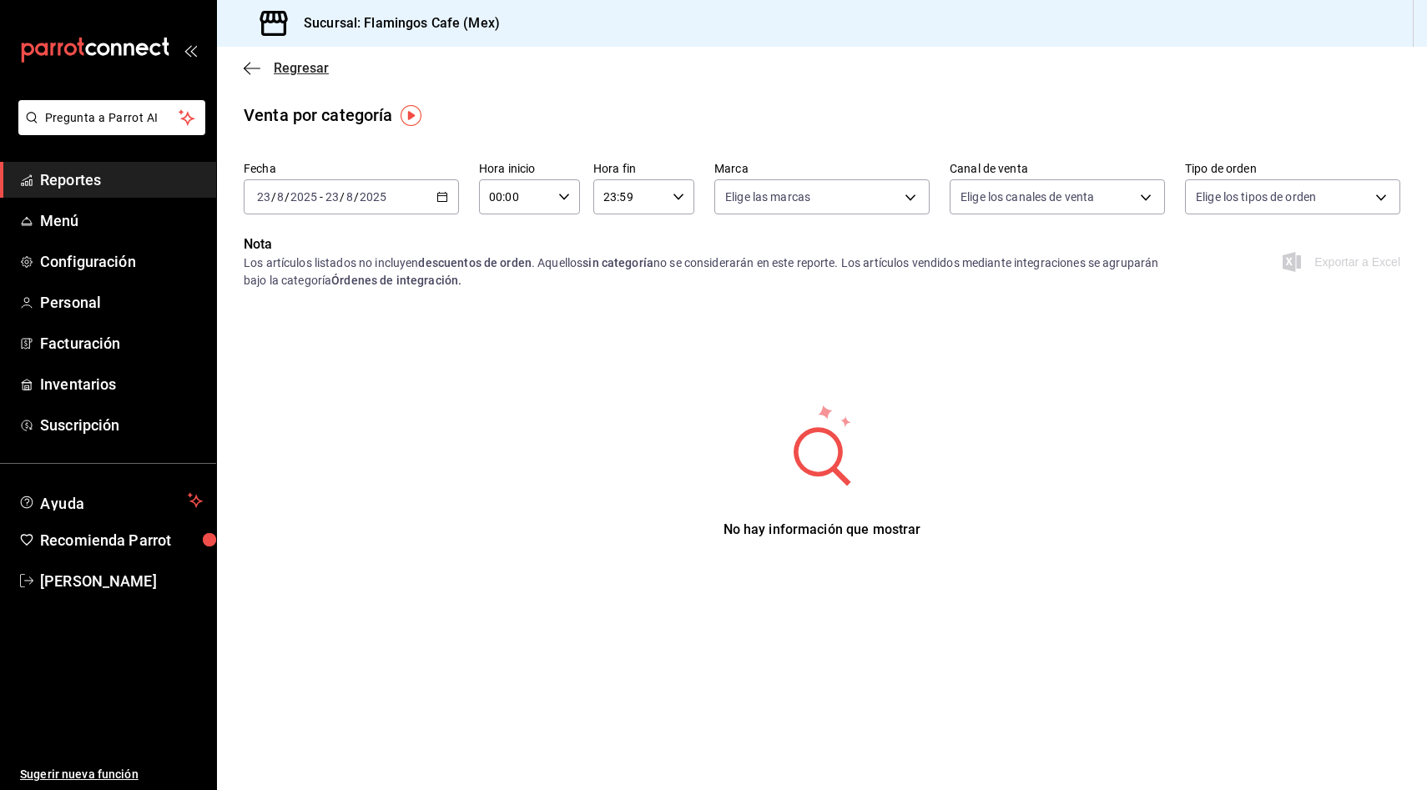
click at [256, 63] on icon "button" at bounding box center [252, 68] width 17 height 15
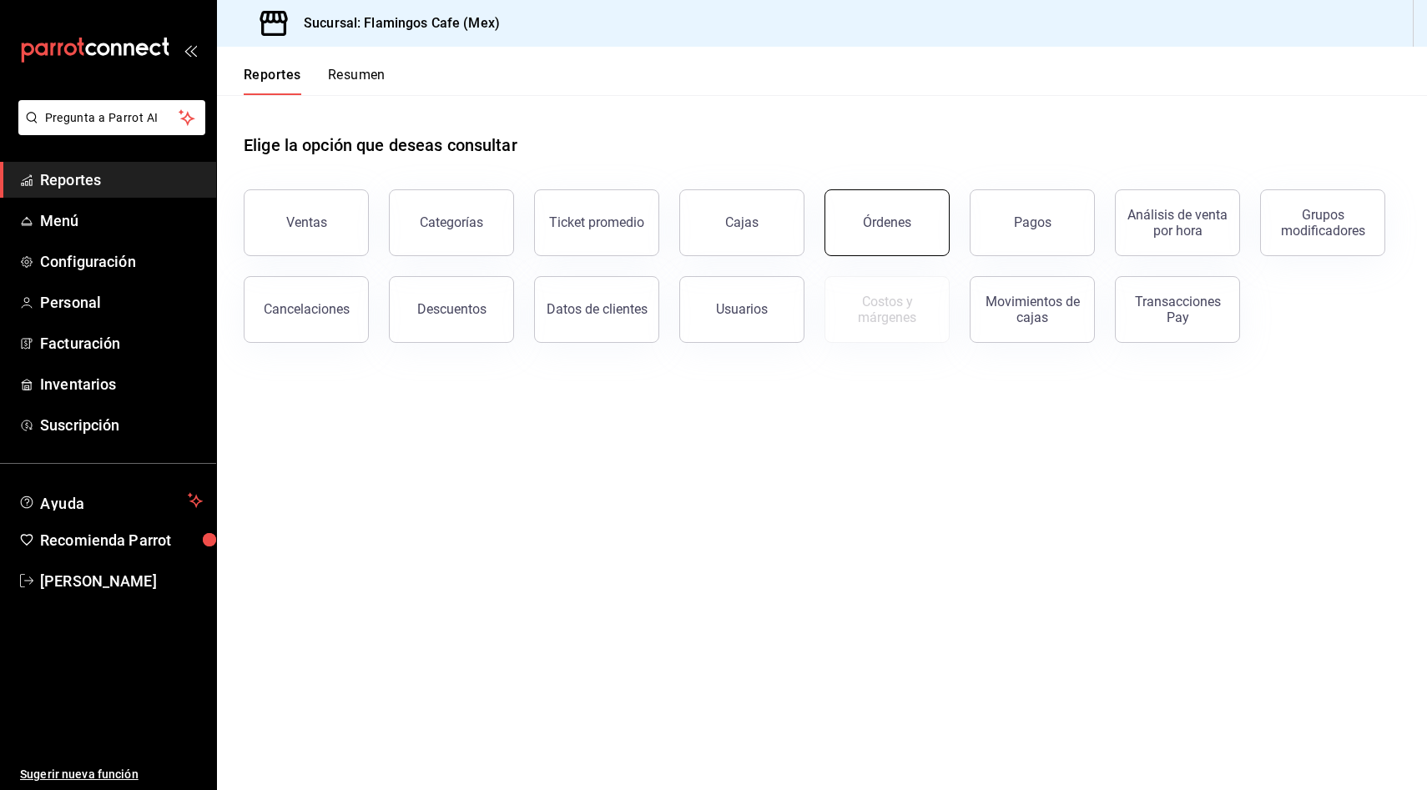
click at [870, 228] on div "Órdenes" at bounding box center [887, 222] width 48 height 16
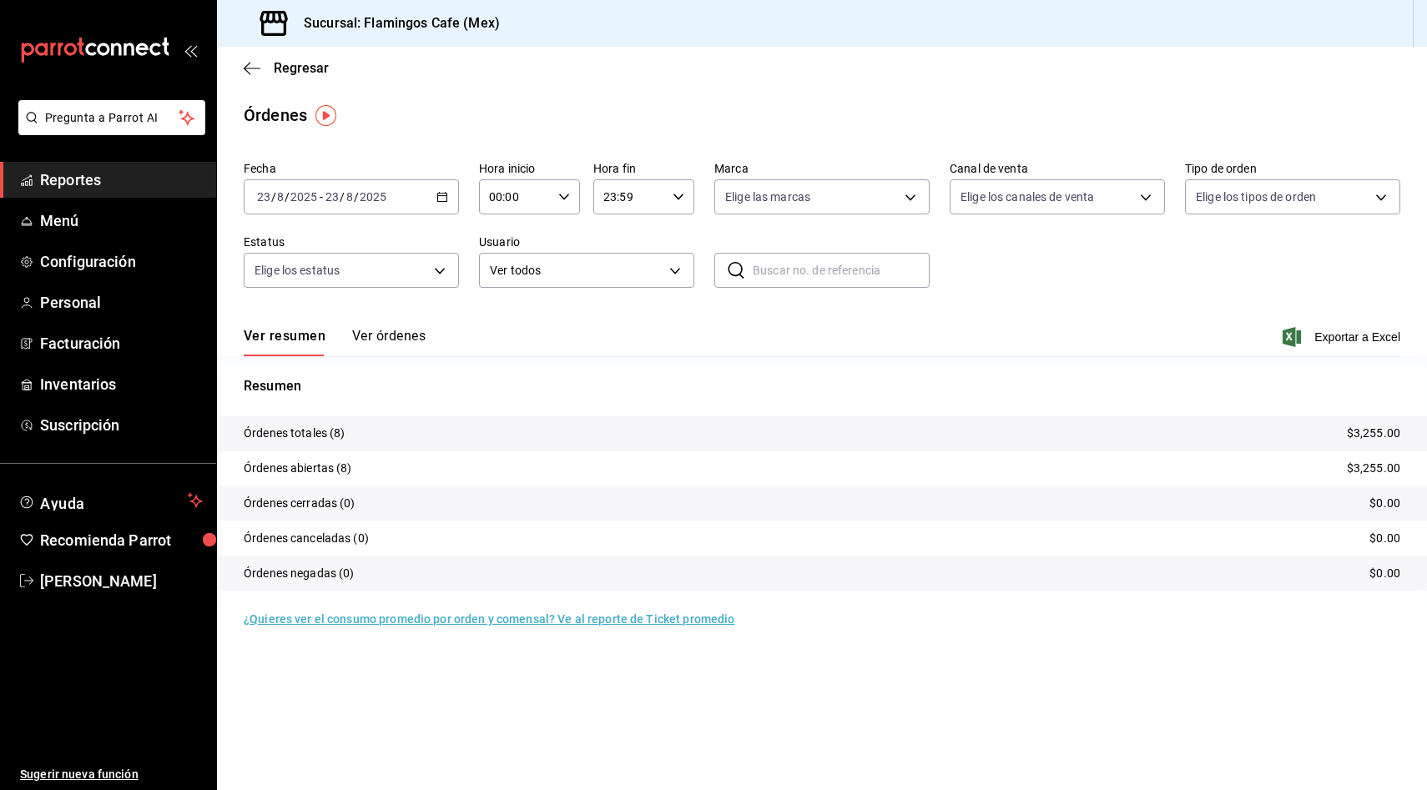
click at [451, 194] on div "[DATE] [DATE] - [DATE] [DATE]" at bounding box center [351, 196] width 215 height 35
click at [285, 283] on span "Ayer" at bounding box center [322, 285] width 129 height 18
click at [63, 305] on span "Personal" at bounding box center [121, 302] width 163 height 23
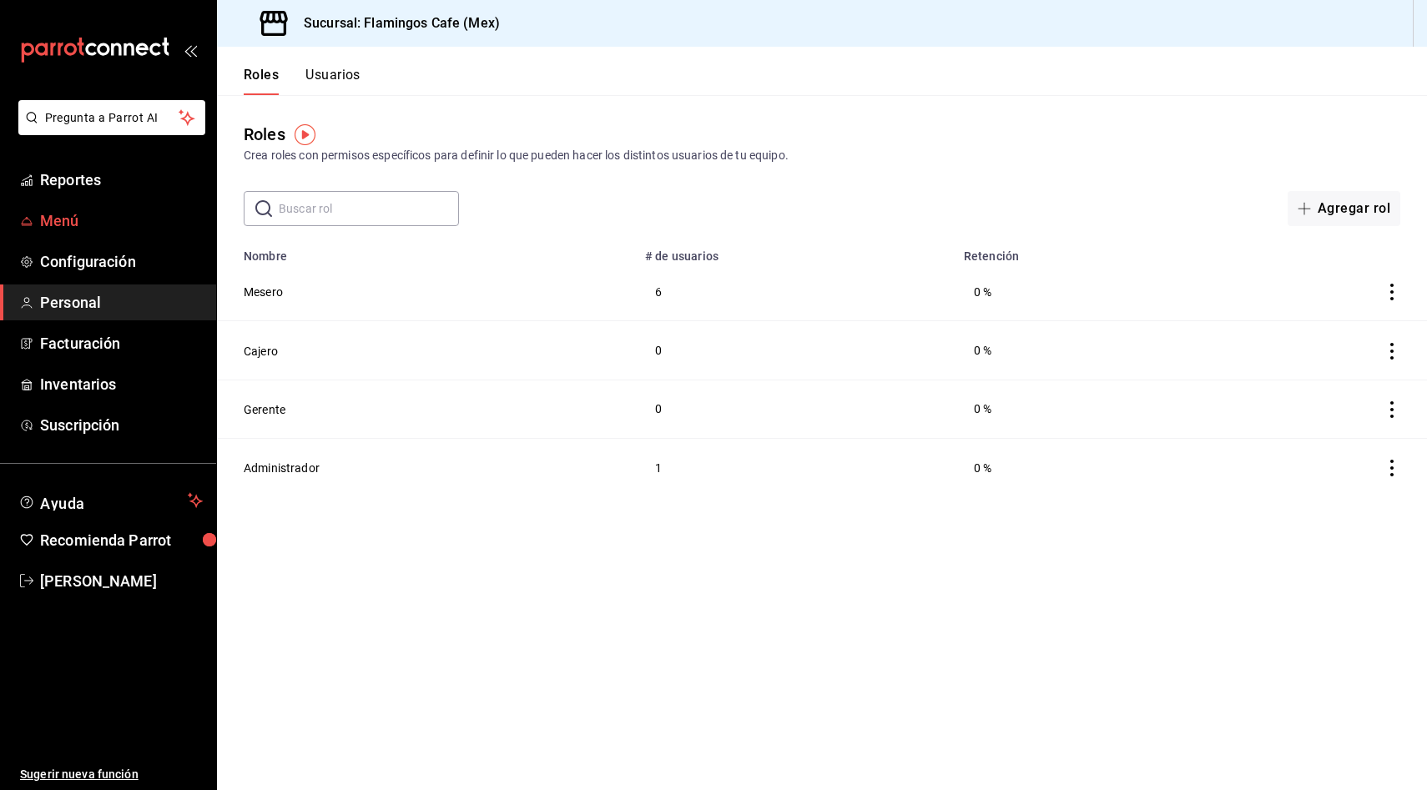
click at [70, 225] on span "Menú" at bounding box center [121, 220] width 163 height 23
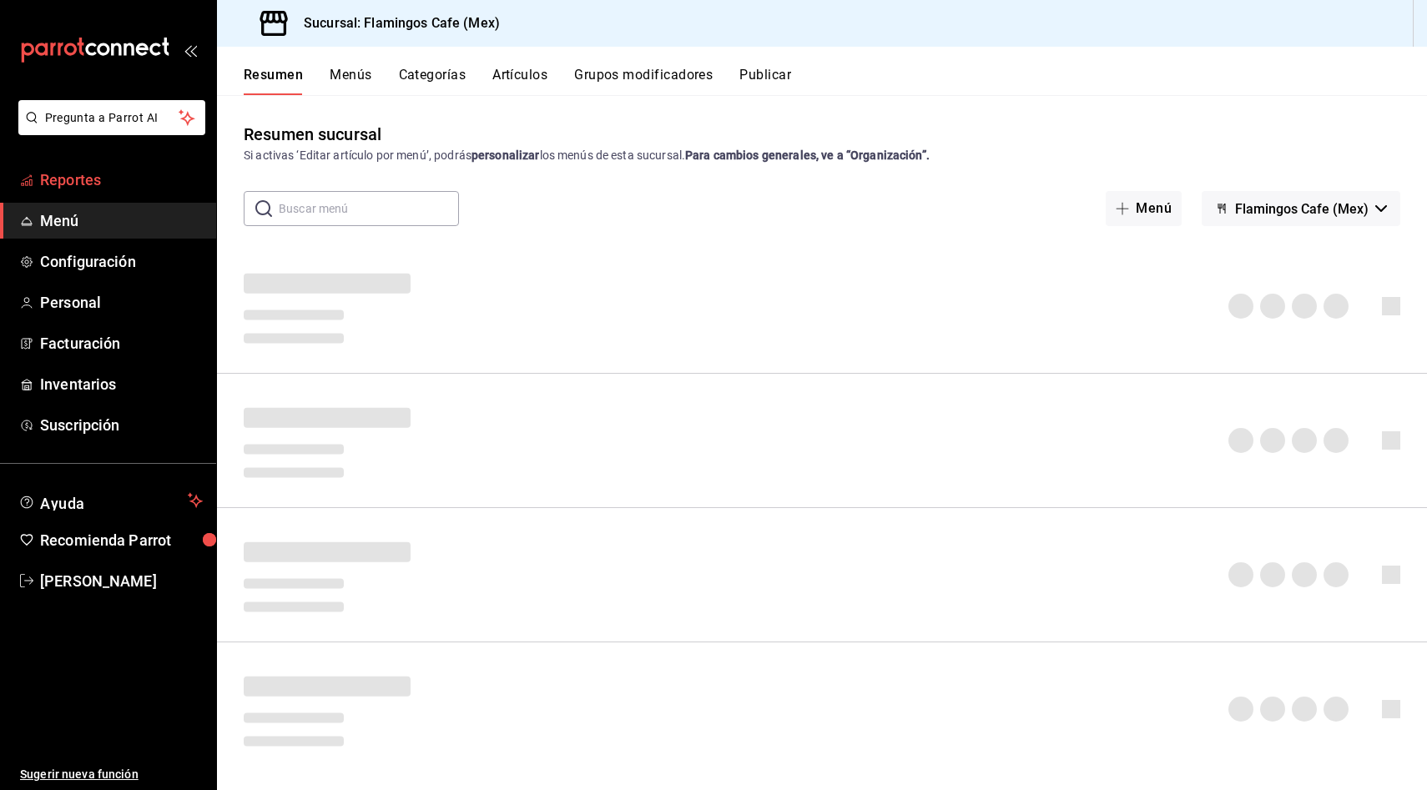
click at [76, 162] on link "Reportes" at bounding box center [108, 180] width 216 height 36
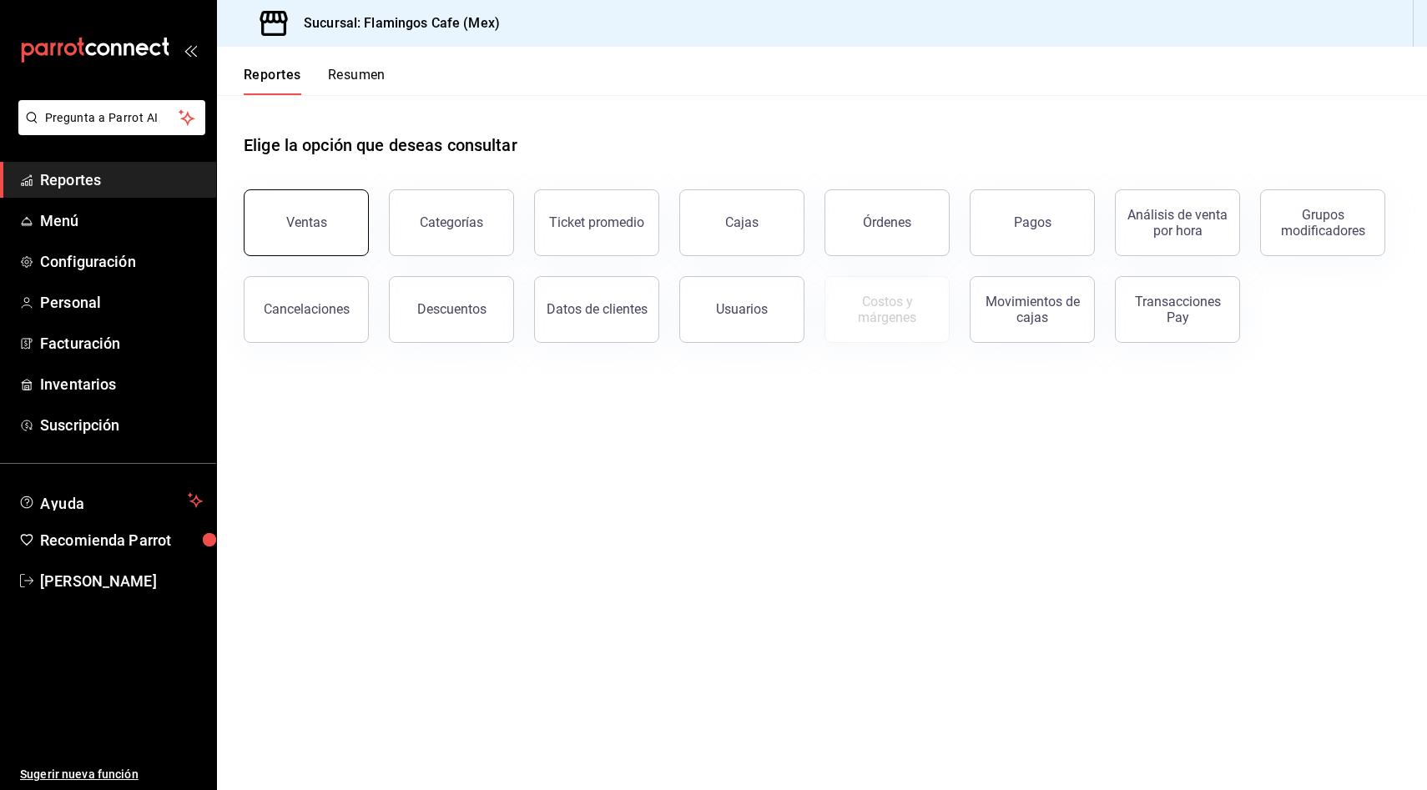
click at [325, 223] on button "Ventas" at bounding box center [306, 222] width 125 height 67
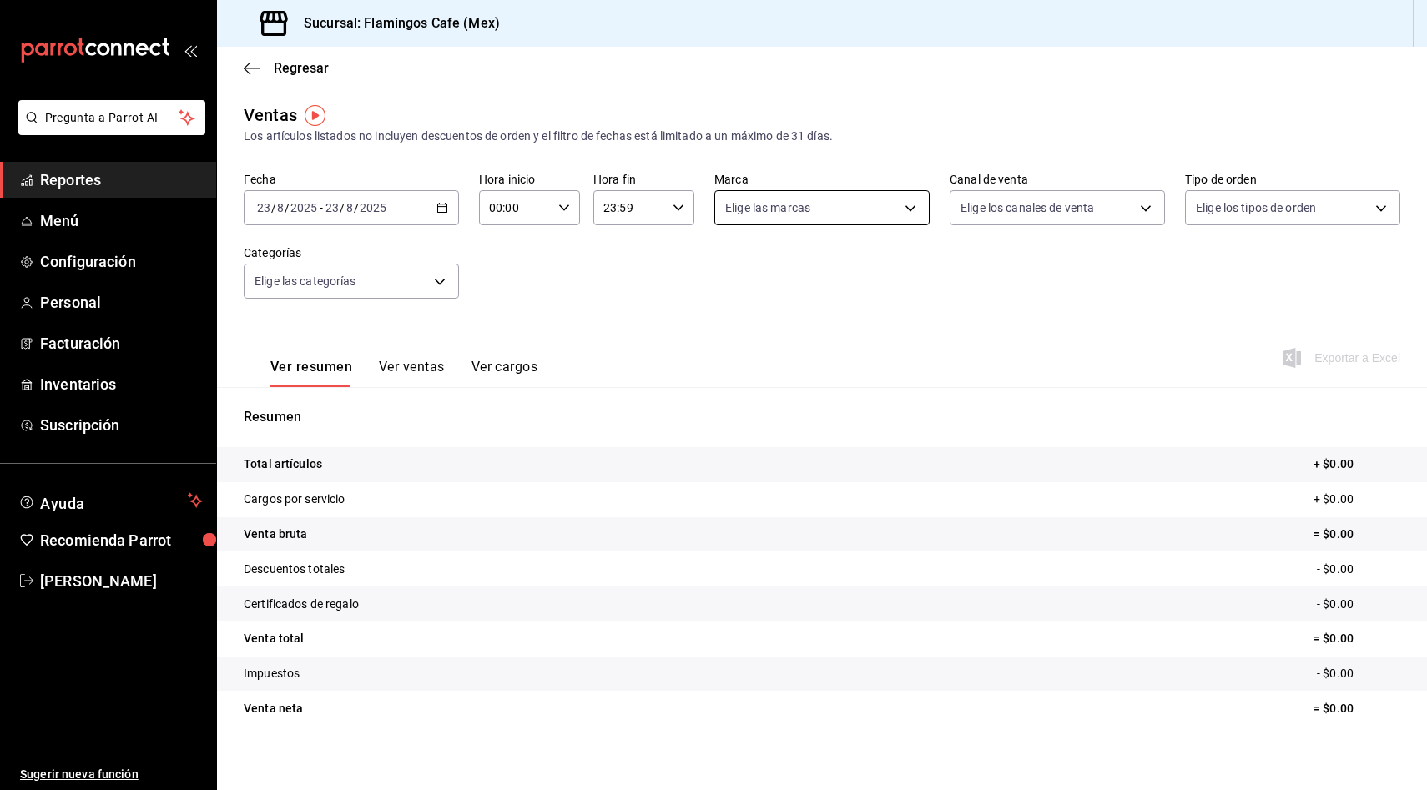
click at [752, 212] on body "Pregunta a Parrot AI Reportes Menú Configuración Personal Facturación Inventari…" at bounding box center [713, 395] width 1427 height 790
click at [810, 330] on span "Flamingos Cafe (Mex)" at bounding box center [841, 329] width 162 height 18
type input "58844f1d-3305-44b5-bf80-7f04fadf5b51"
checkbox input "true"
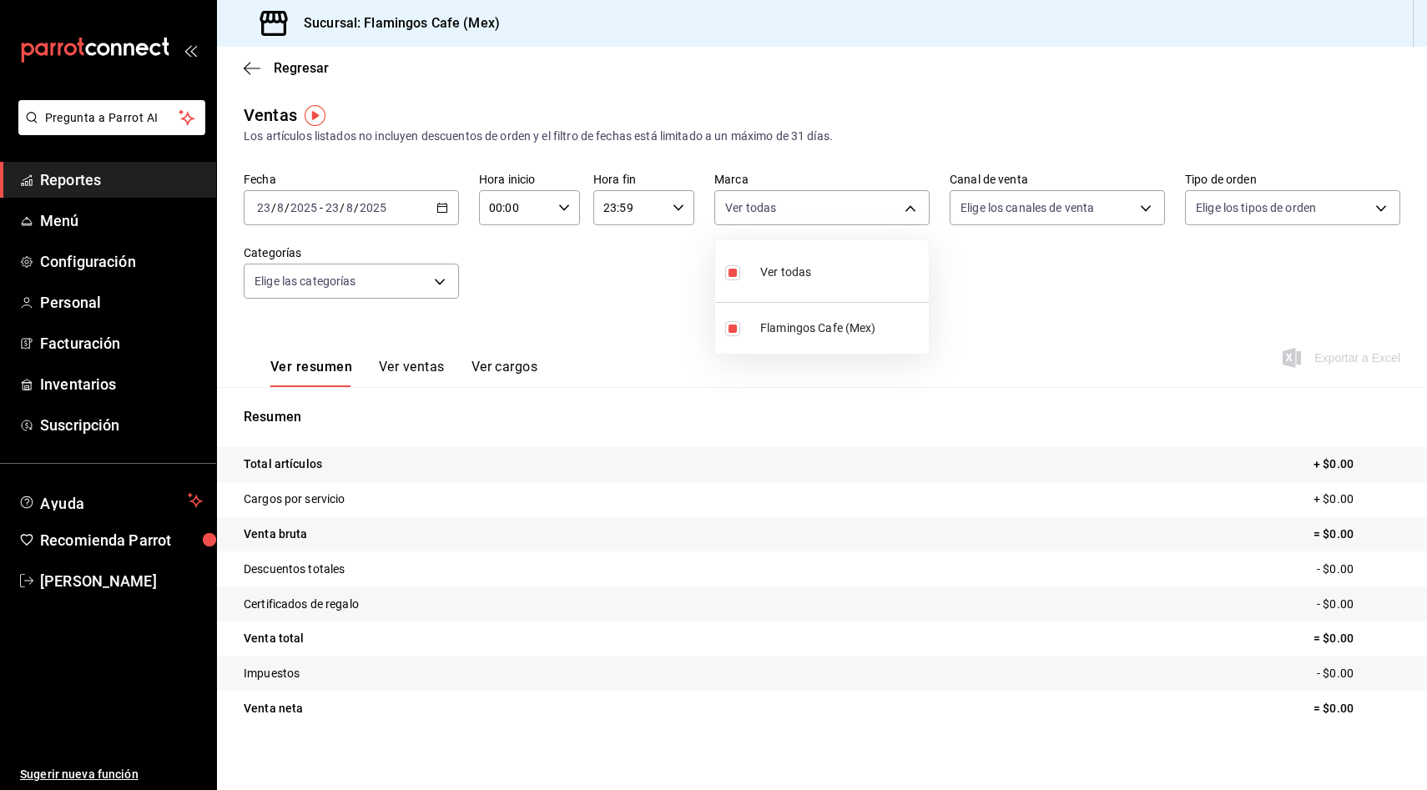
click at [986, 233] on div at bounding box center [713, 395] width 1427 height 790
click at [997, 209] on body "Pregunta a Parrot AI Reportes Menú Configuración Personal Facturación Inventari…" at bounding box center [713, 395] width 1427 height 790
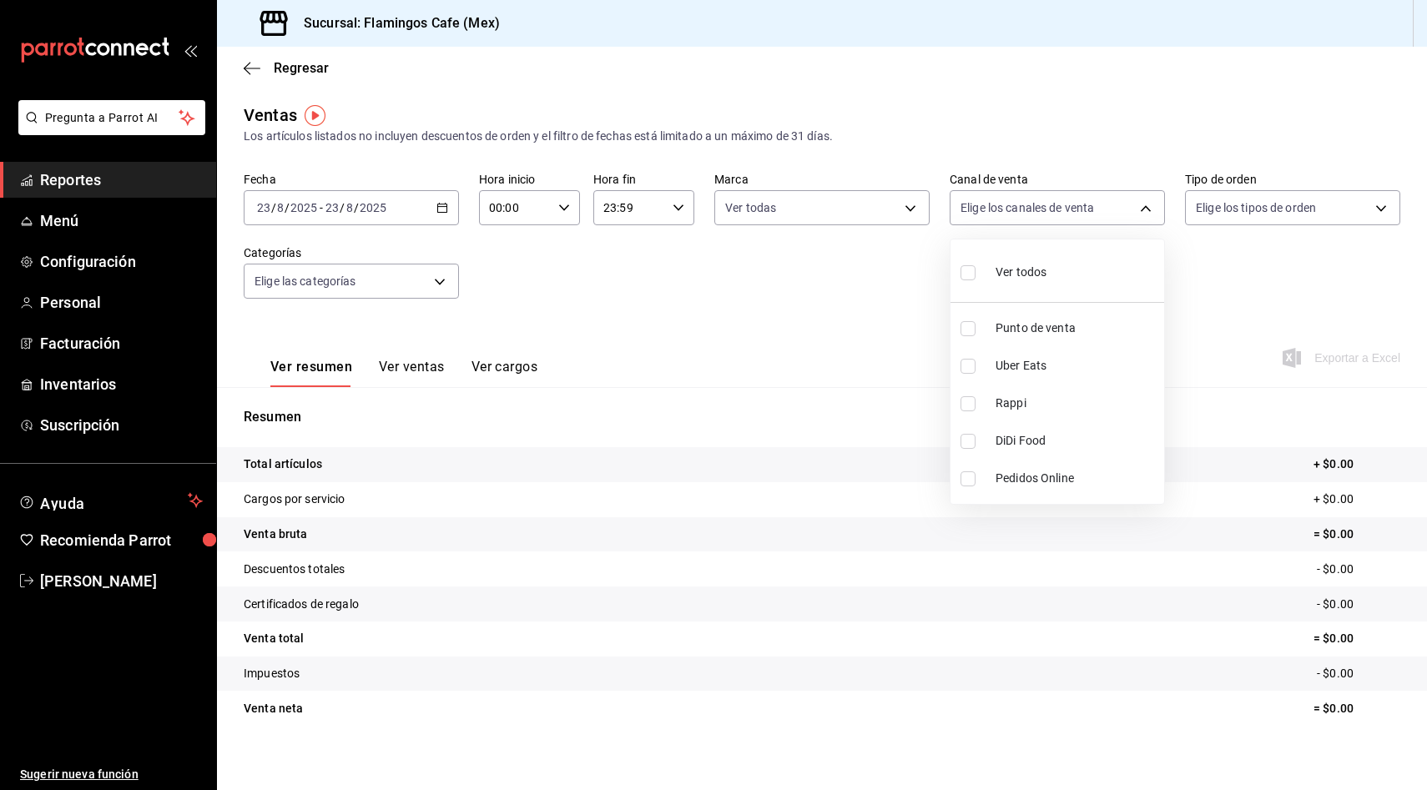
click at [1032, 320] on span "Punto de venta" at bounding box center [1077, 329] width 162 height 18
type input "PARROT"
checkbox input "true"
click at [1213, 273] on div at bounding box center [713, 395] width 1427 height 790
click at [1224, 212] on body "Pregunta a Parrot AI Reportes Menú Configuración Personal Facturación Inventari…" at bounding box center [713, 395] width 1427 height 790
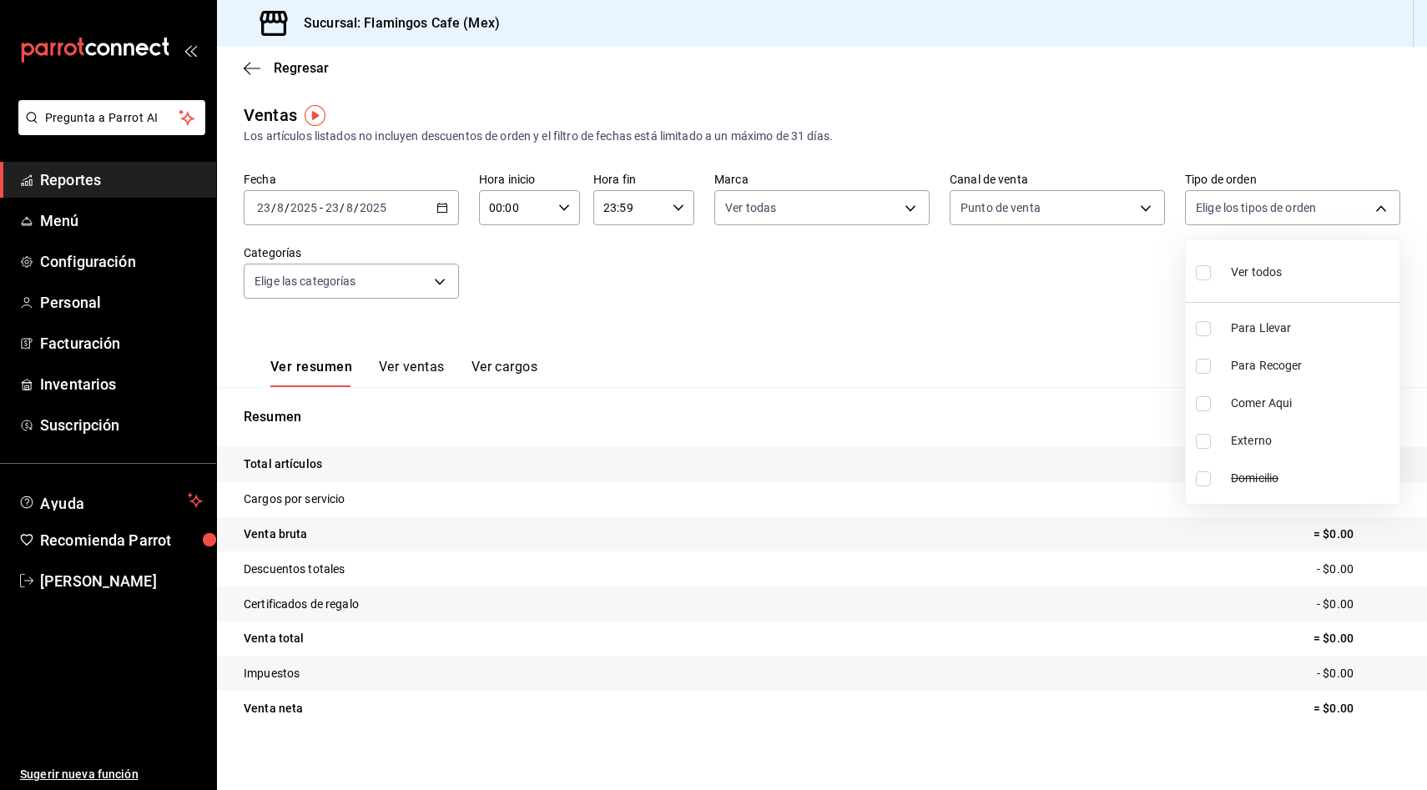
click at [1203, 276] on input "checkbox" at bounding box center [1203, 272] width 15 height 15
checkbox input "true"
type input "143fadf5-1874-40d0-ac4c-a034065d2ae9,619d8415-053b-4f07-afcb-d8325009e9d9,bf506…"
checkbox input "true"
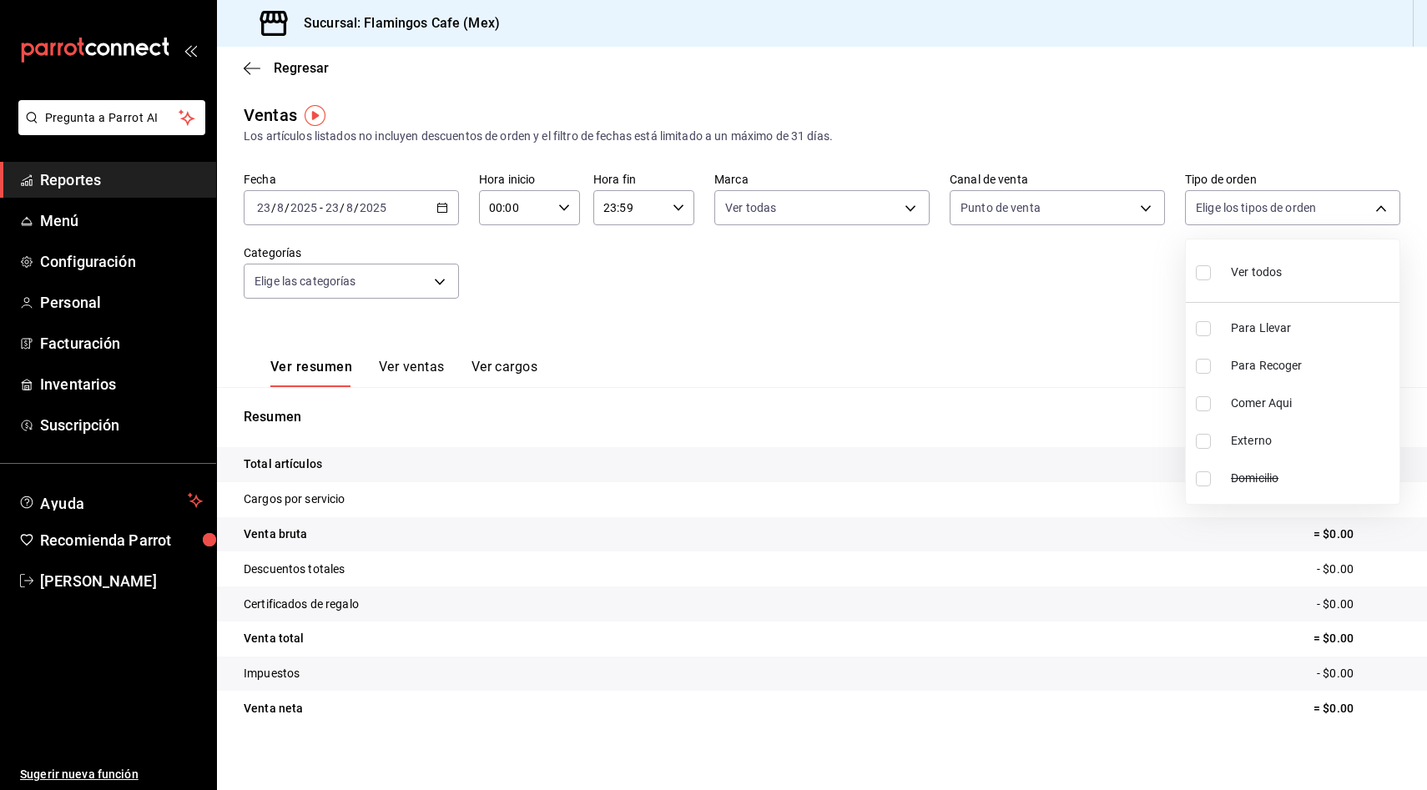
checkbox input "true"
click at [807, 310] on div at bounding box center [713, 395] width 1427 height 790
click at [356, 293] on body "Pregunta a Parrot AI Reportes Menú Configuración Personal Facturación Inventari…" at bounding box center [713, 395] width 1427 height 790
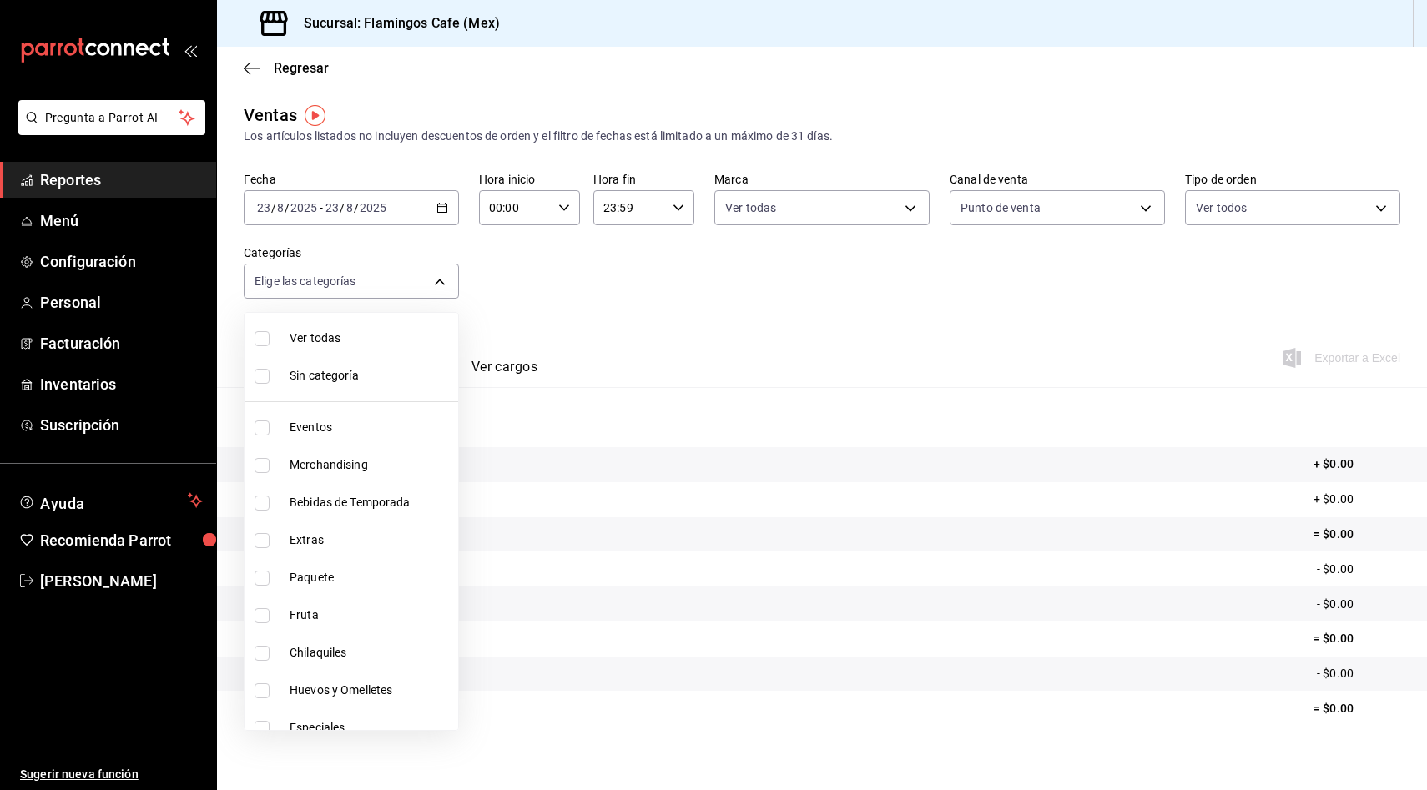
click at [737, 308] on div at bounding box center [713, 395] width 1427 height 790
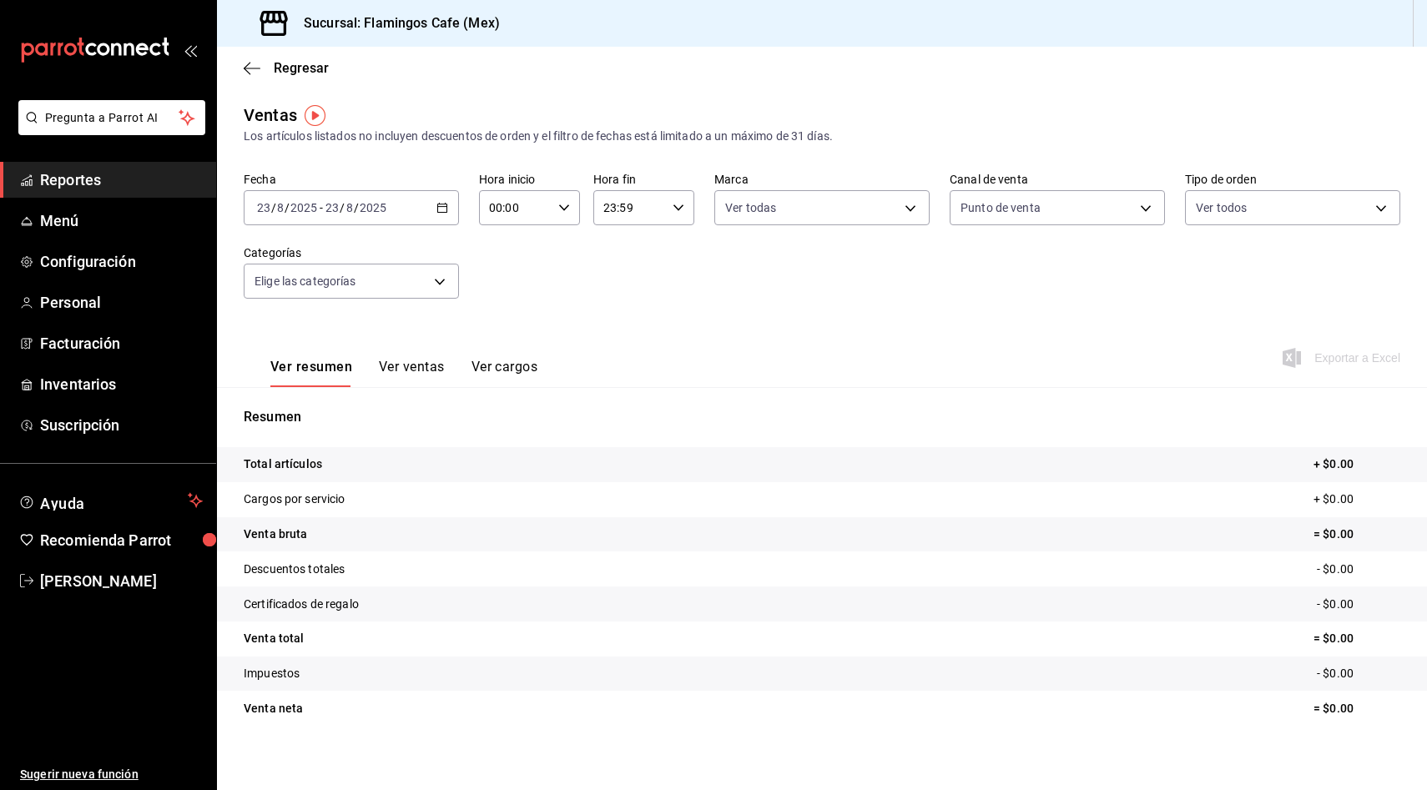
click at [385, 361] on button "Ver ventas" at bounding box center [412, 373] width 66 height 28
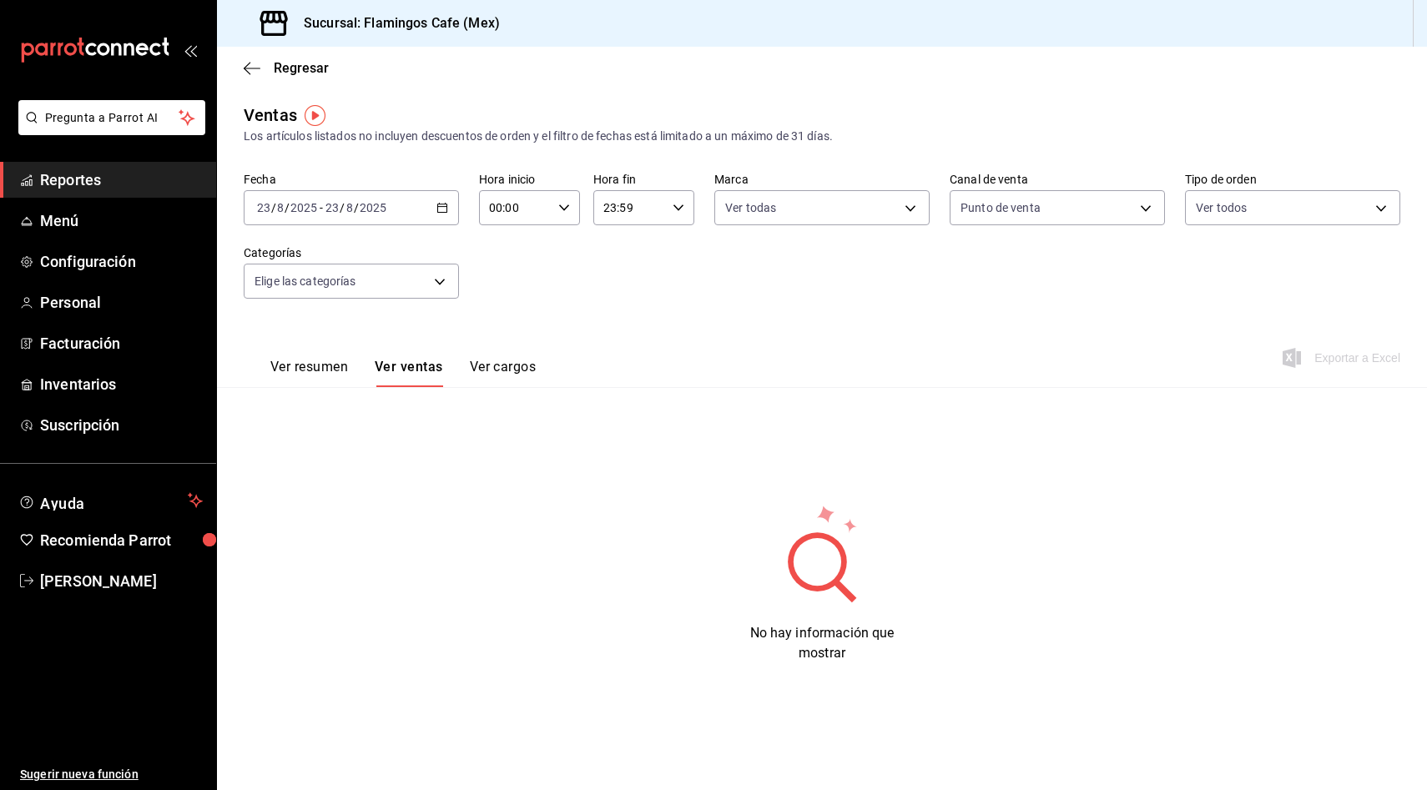
click at [131, 173] on span "Reportes" at bounding box center [121, 180] width 163 height 23
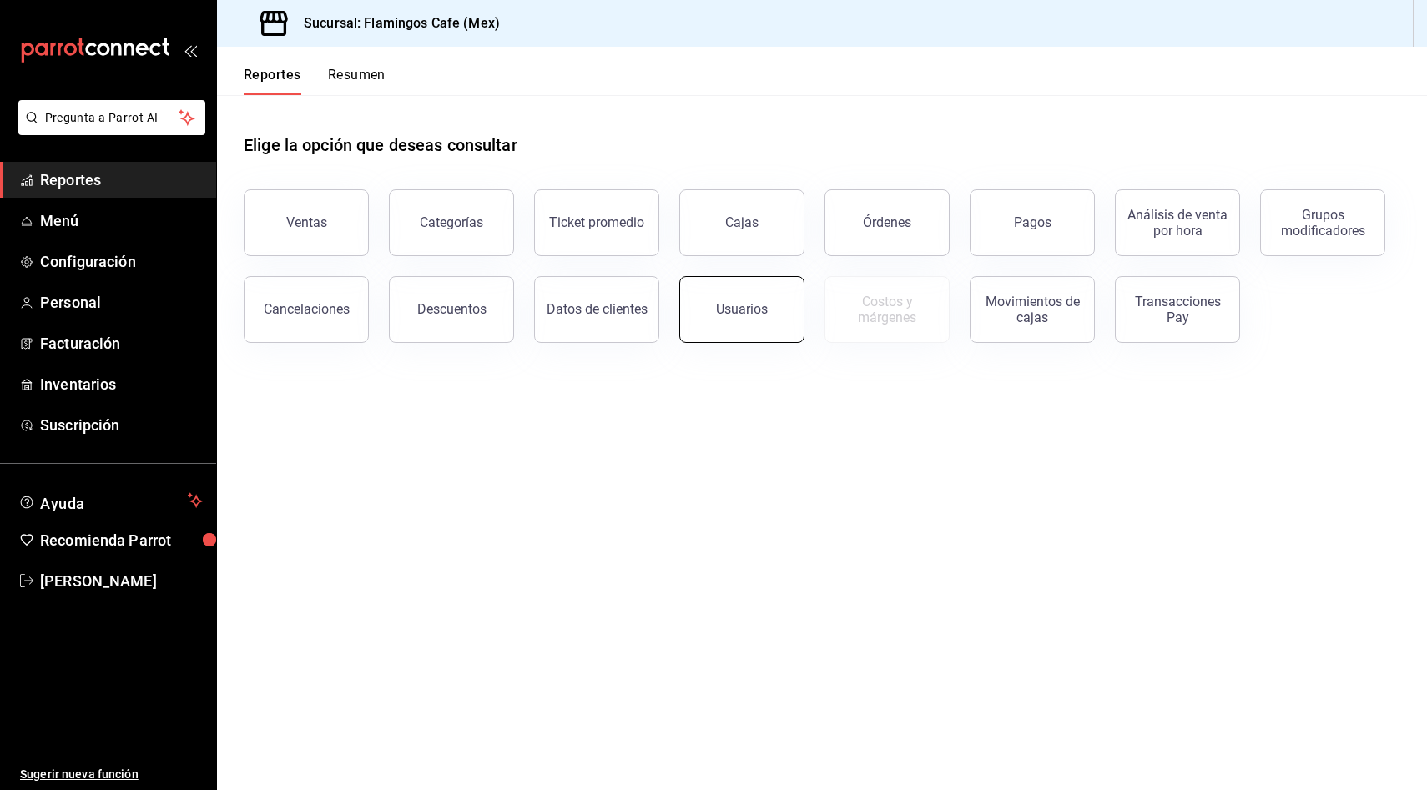
click at [730, 297] on button "Usuarios" at bounding box center [741, 309] width 125 height 67
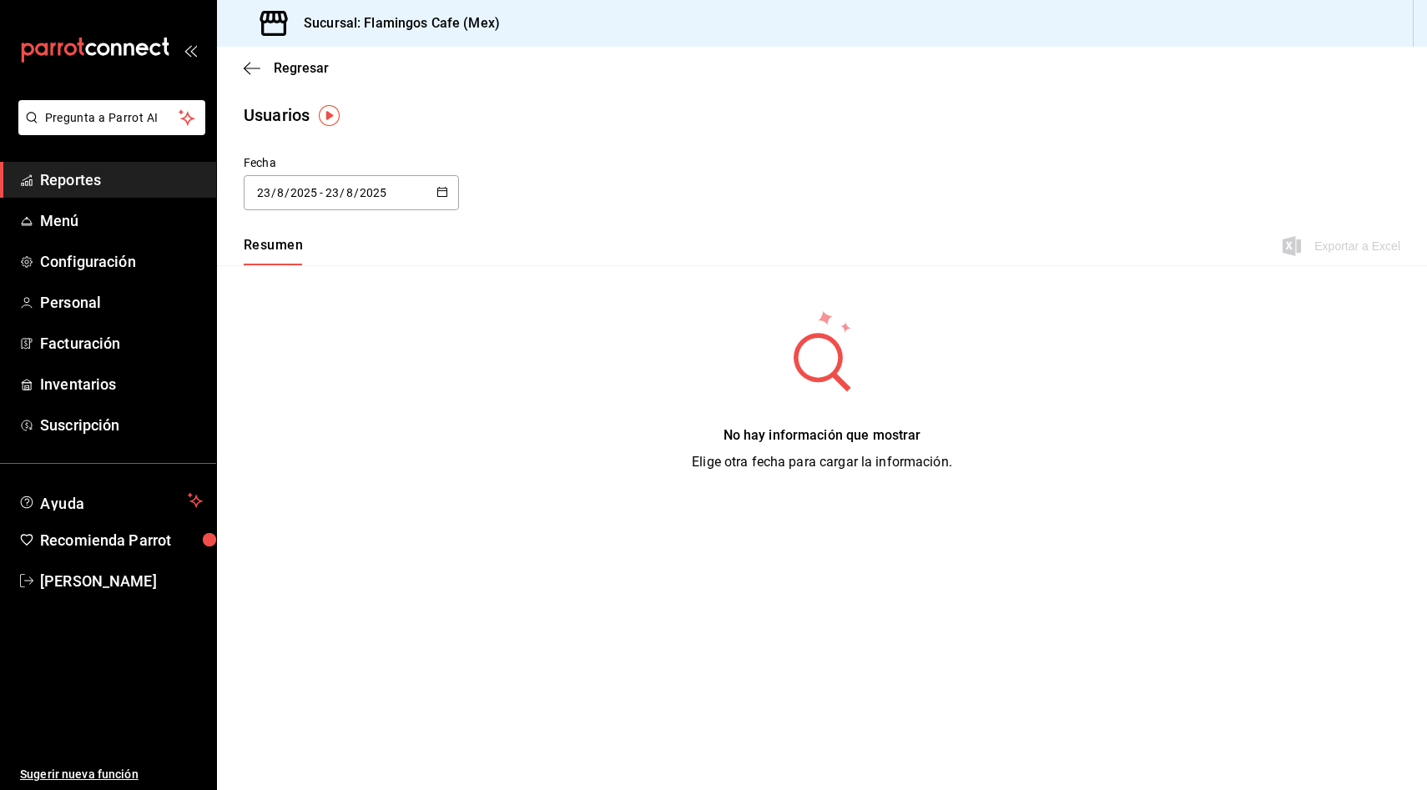
click at [96, 185] on span "Reportes" at bounding box center [121, 180] width 163 height 23
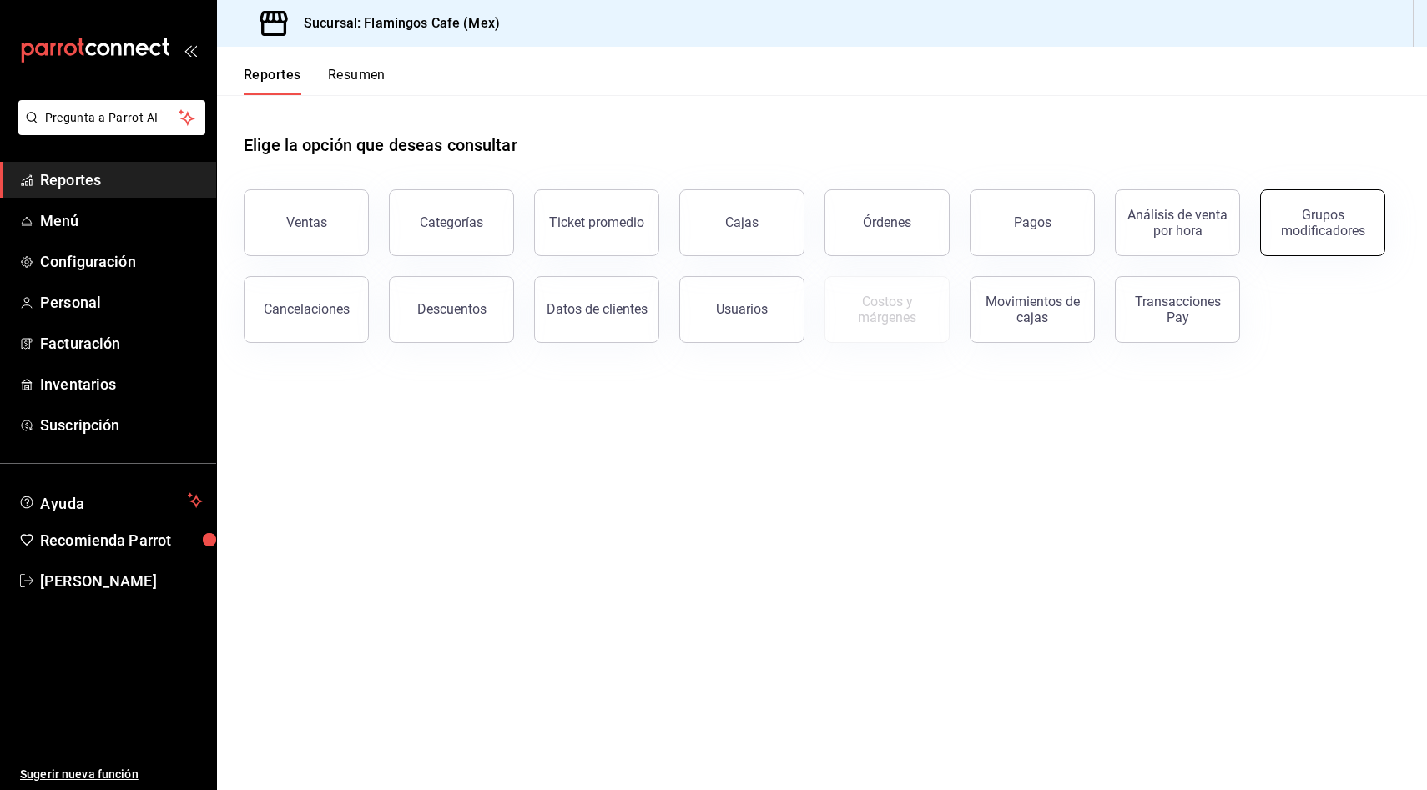
click at [1299, 227] on div "Grupos modificadores" at bounding box center [1322, 223] width 103 height 32
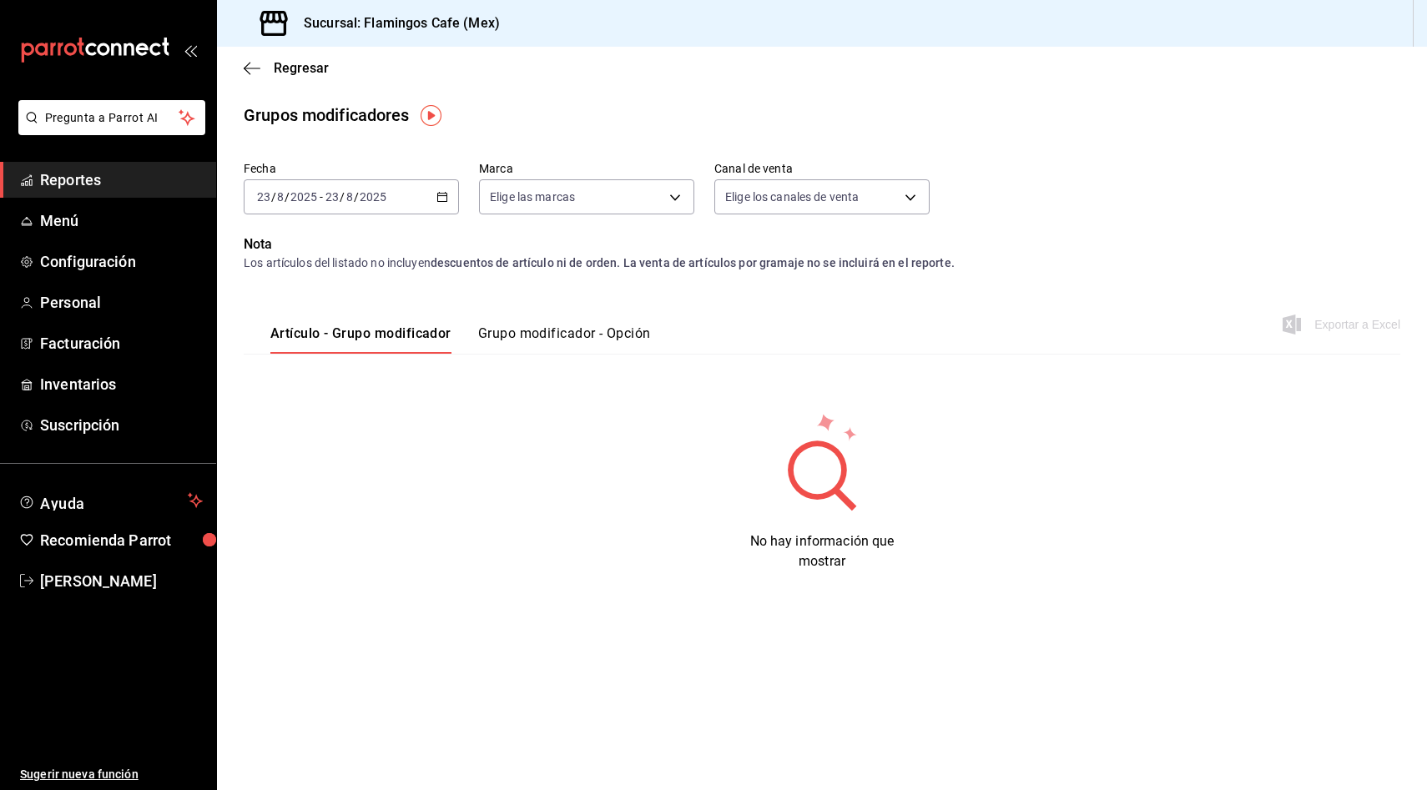
click at [571, 341] on button "Grupo modificador - Opción" at bounding box center [564, 339] width 173 height 28
